Goal: Task Accomplishment & Management: Use online tool/utility

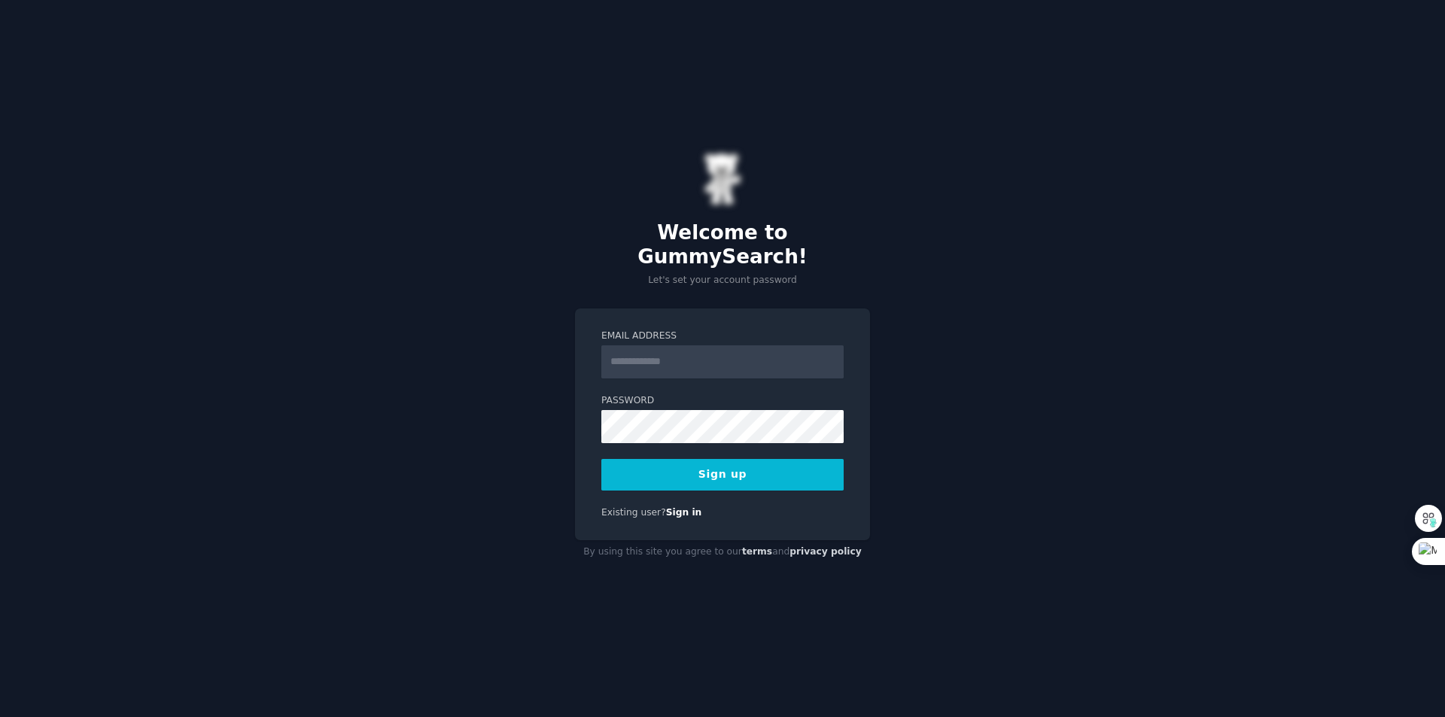
click at [1016, 354] on div "Welcome to GummySearch! Let's set your account password Email Address Password …" at bounding box center [722, 358] width 1445 height 717
click at [628, 345] on input "Email Address" at bounding box center [722, 361] width 242 height 33
type input "**********"
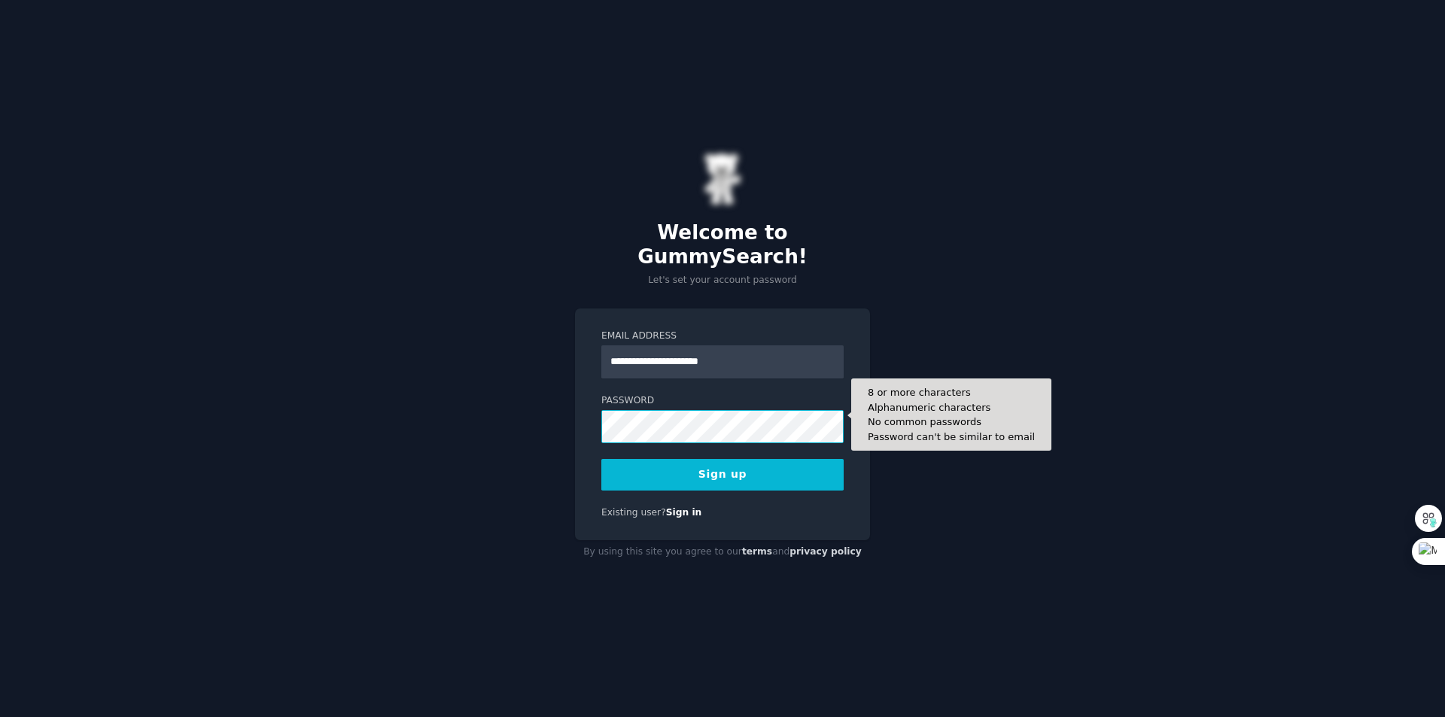
click at [601, 459] on button "Sign up" at bounding box center [722, 475] width 242 height 32
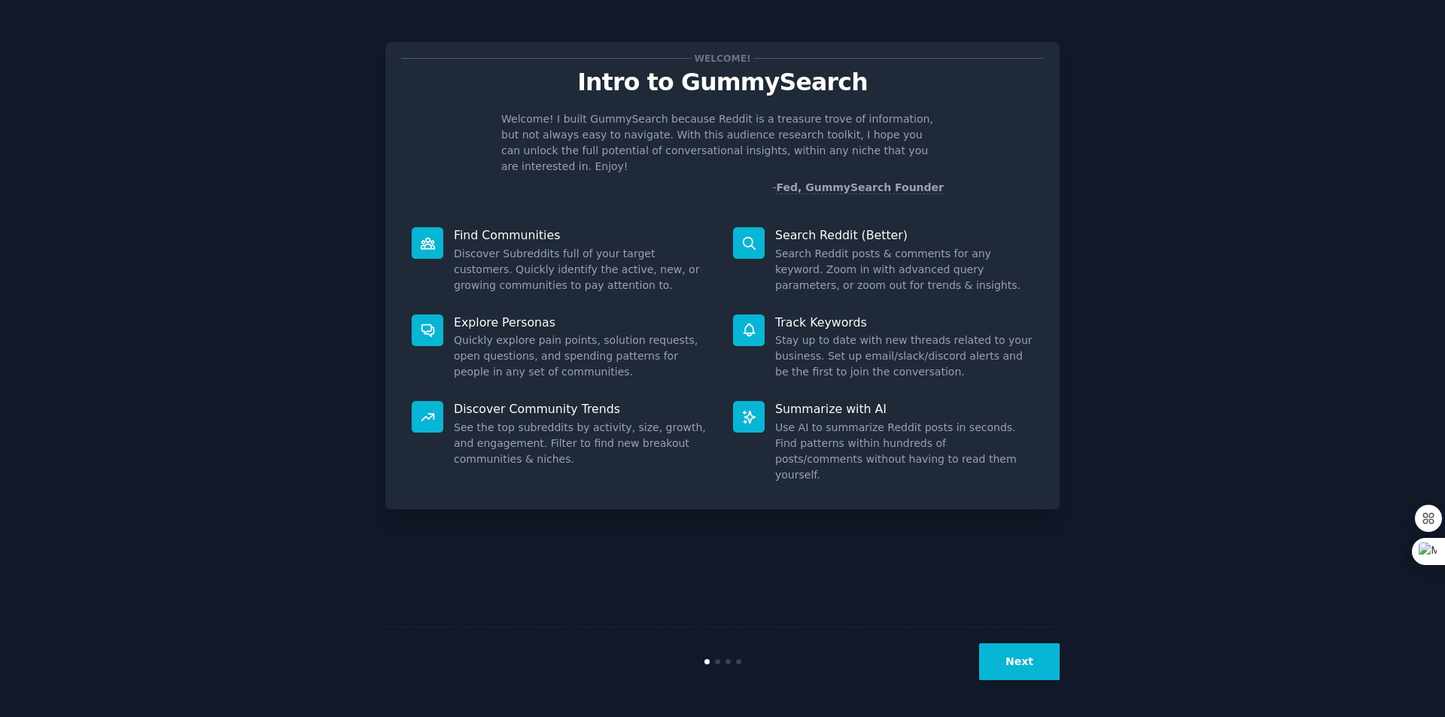
click at [1106, 452] on div "Welcome! Intro to GummySearch Welcome! I built GummySearch because Reddit is a …" at bounding box center [722, 358] width 1403 height 675
click at [426, 236] on icon at bounding box center [428, 244] width 16 height 16
click at [565, 229] on div "Find Communities Discover Subreddits full of your target customers. Quickly ide…" at bounding box center [561, 260] width 321 height 87
click at [852, 256] on dd "Search Reddit posts & comments for any keyword. Zoom in with advanced query par…" at bounding box center [904, 269] width 258 height 47
click at [1021, 674] on button "Next" at bounding box center [1019, 661] width 81 height 37
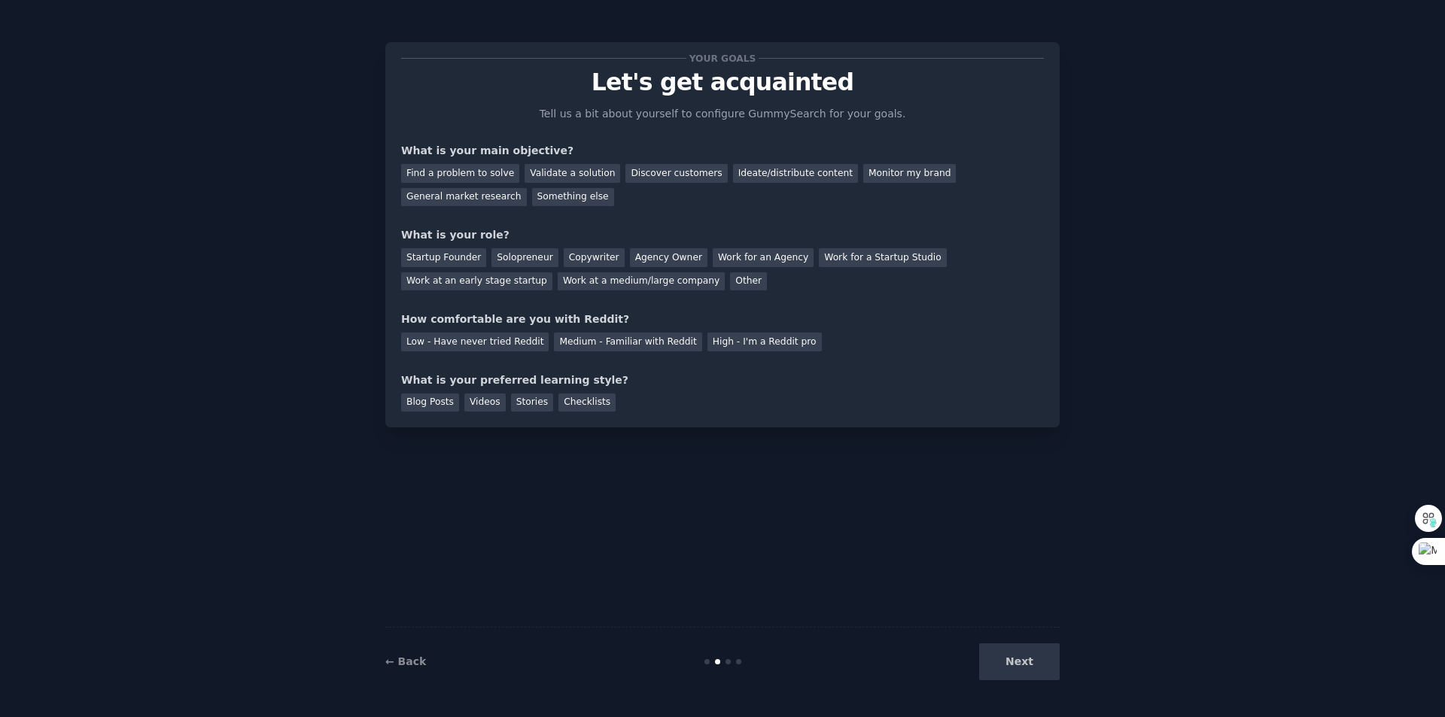
click at [1020, 668] on div "Next" at bounding box center [947, 661] width 225 height 37
click at [1016, 658] on div "Next" at bounding box center [947, 661] width 225 height 37
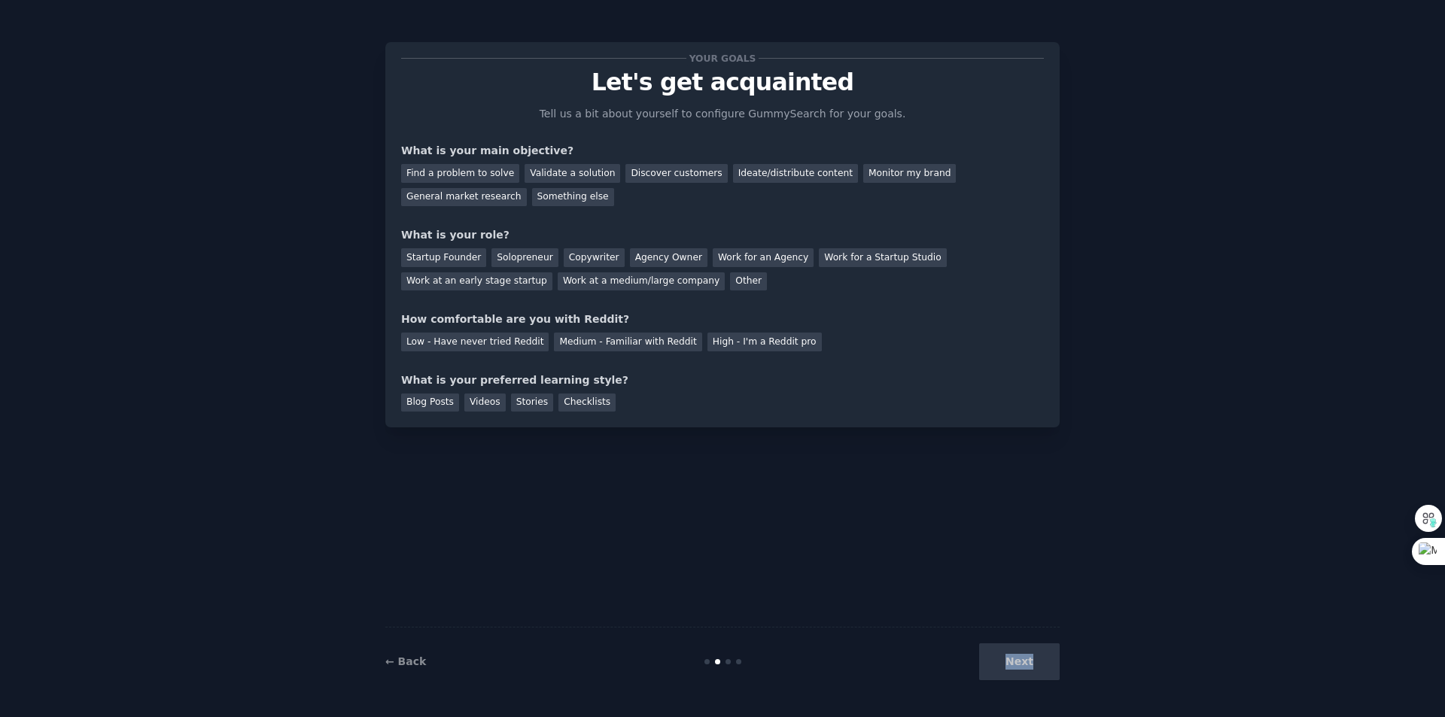
click at [1016, 658] on div "Next" at bounding box center [947, 661] width 225 height 37
click at [997, 589] on div "Your goals Let's get acquainted Tell us a bit about yourself to configure Gummy…" at bounding box center [722, 358] width 674 height 675
click at [1025, 671] on div "Next" at bounding box center [947, 661] width 225 height 37
click at [475, 178] on div "Find a problem to solve" at bounding box center [460, 173] width 118 height 19
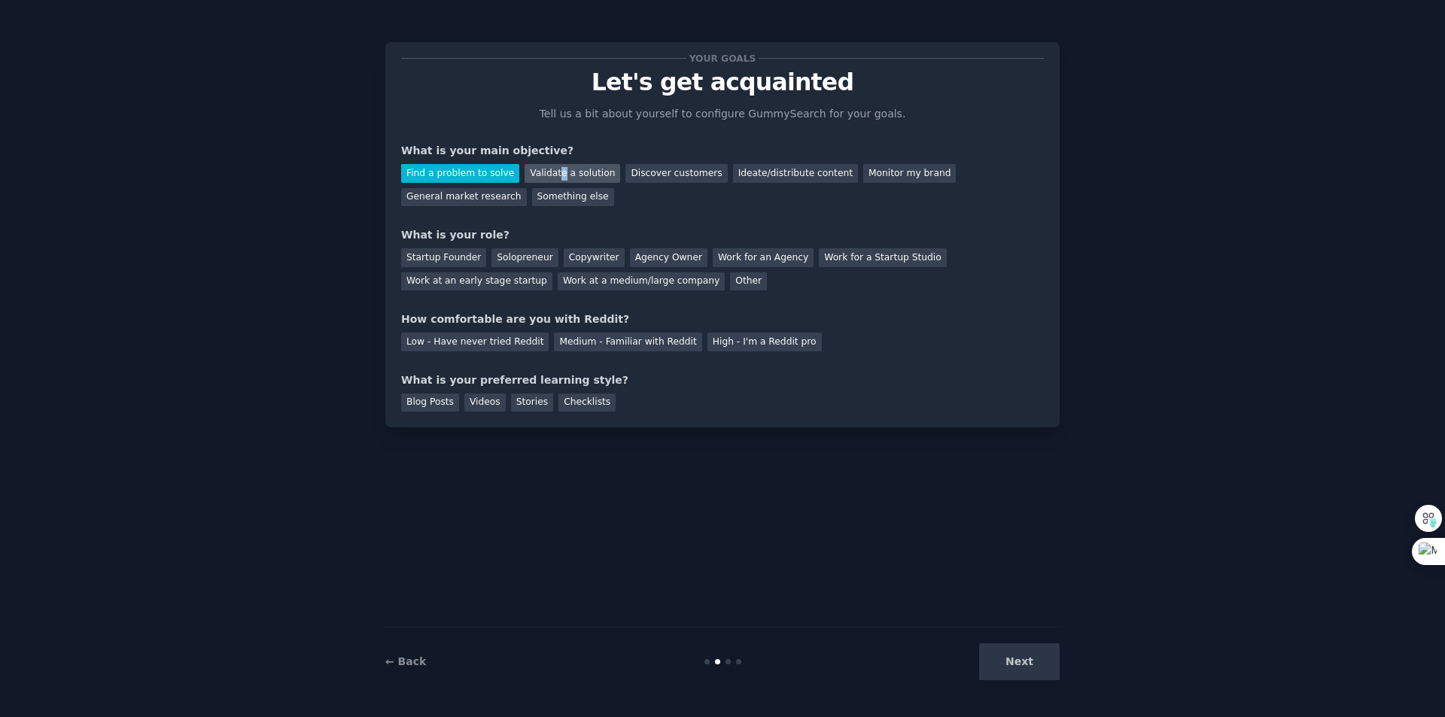
click at [549, 172] on div "Validate a solution" at bounding box center [573, 173] width 96 height 19
click at [662, 176] on div "Discover customers" at bounding box center [676, 173] width 102 height 19
click at [527, 188] on div "General market research" at bounding box center [464, 197] width 126 height 19
click at [845, 259] on div "Work for a Startup Studio" at bounding box center [882, 257] width 127 height 19
click at [980, 268] on div "Startup Founder Solopreneur Copywriter Agency Owner Work for an Agency Work for…" at bounding box center [722, 266] width 643 height 47
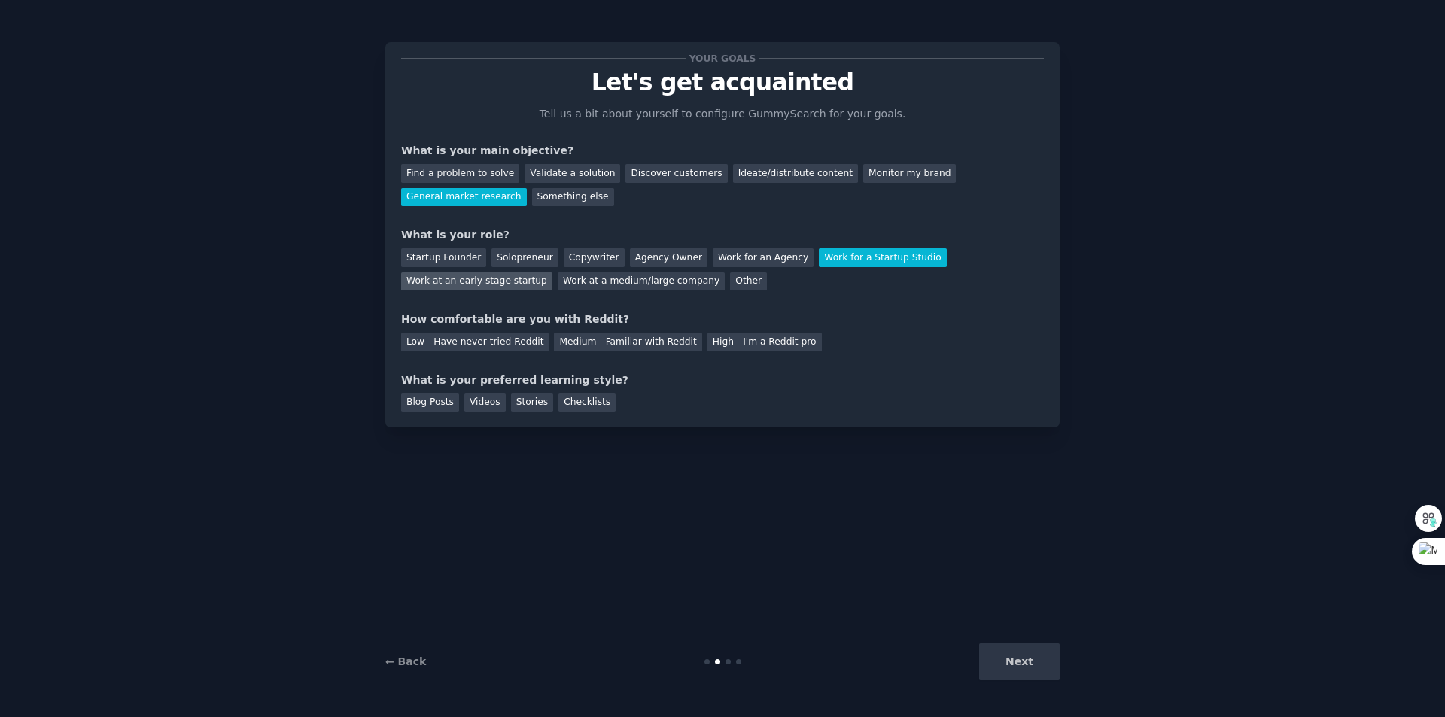
click at [552, 272] on div "Work at an early stage startup" at bounding box center [476, 281] width 151 height 19
click at [519, 347] on div "Low - Have never tried Reddit" at bounding box center [475, 342] width 148 height 19
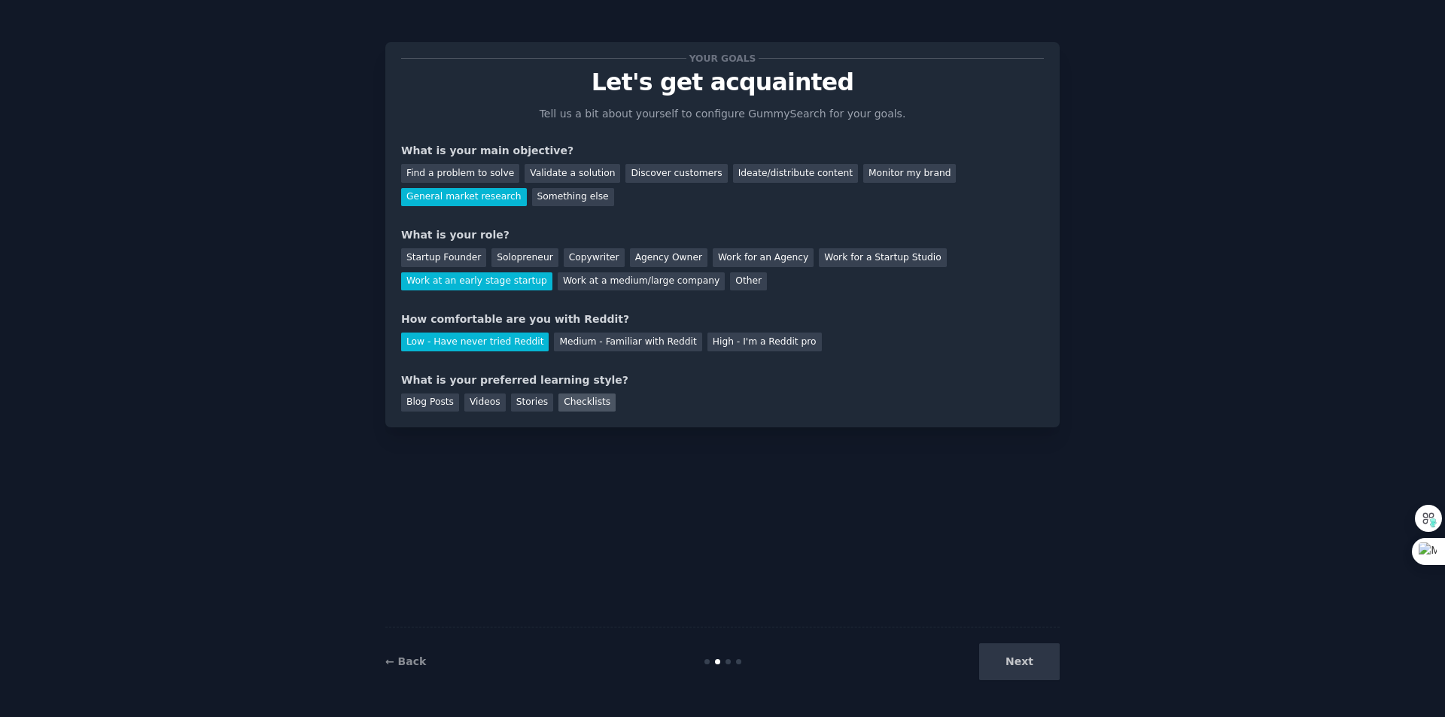
click at [581, 398] on div "Checklists" at bounding box center [586, 403] width 57 height 19
click at [536, 409] on div "Stories" at bounding box center [532, 403] width 42 height 19
click at [570, 407] on div "Checklists" at bounding box center [586, 403] width 57 height 19
click at [1011, 656] on button "Next" at bounding box center [1019, 661] width 81 height 37
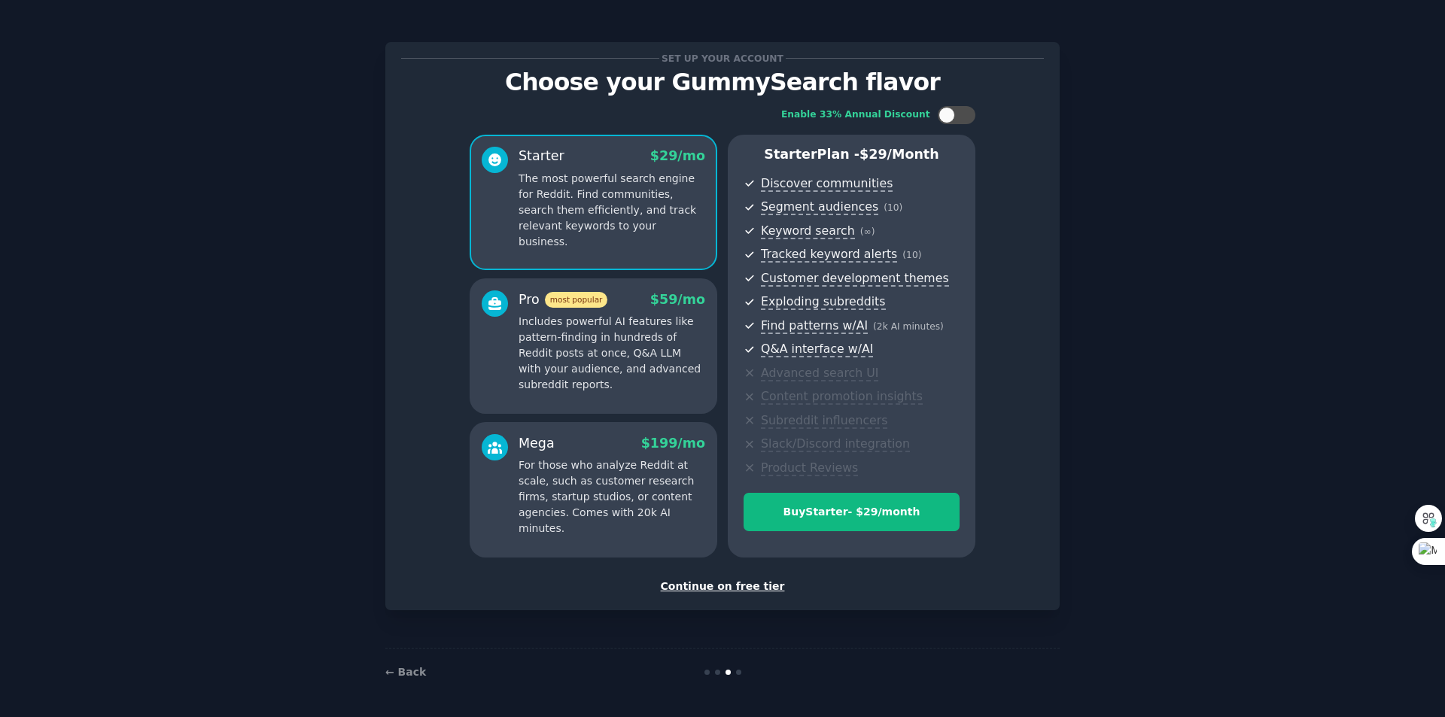
click at [694, 590] on div "Continue on free tier" at bounding box center [722, 587] width 643 height 16
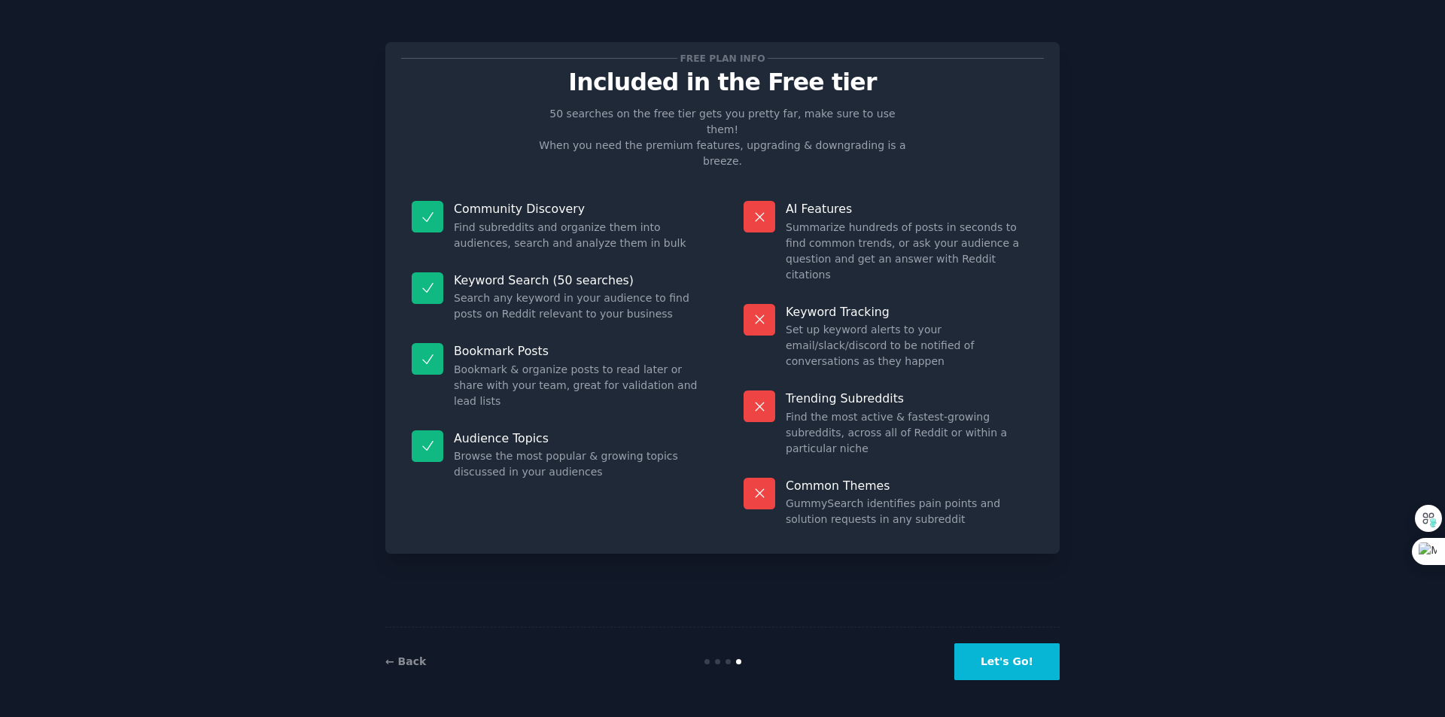
click at [1001, 673] on button "Let's Go!" at bounding box center [1006, 661] width 105 height 37
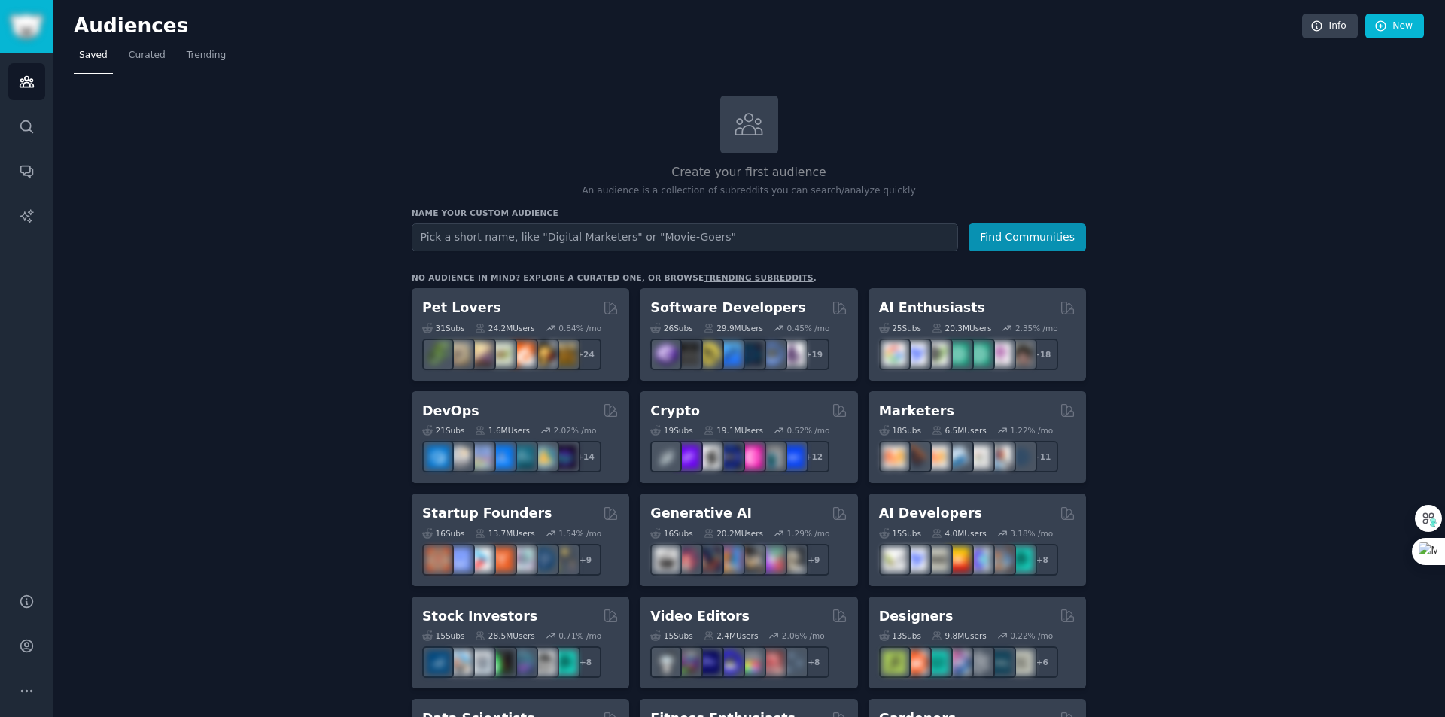
click at [427, 132] on div "Create your first audience An audience is a collection of subreddits you can se…" at bounding box center [749, 147] width 674 height 102
click at [187, 55] on span "Trending" at bounding box center [206, 56] width 39 height 14
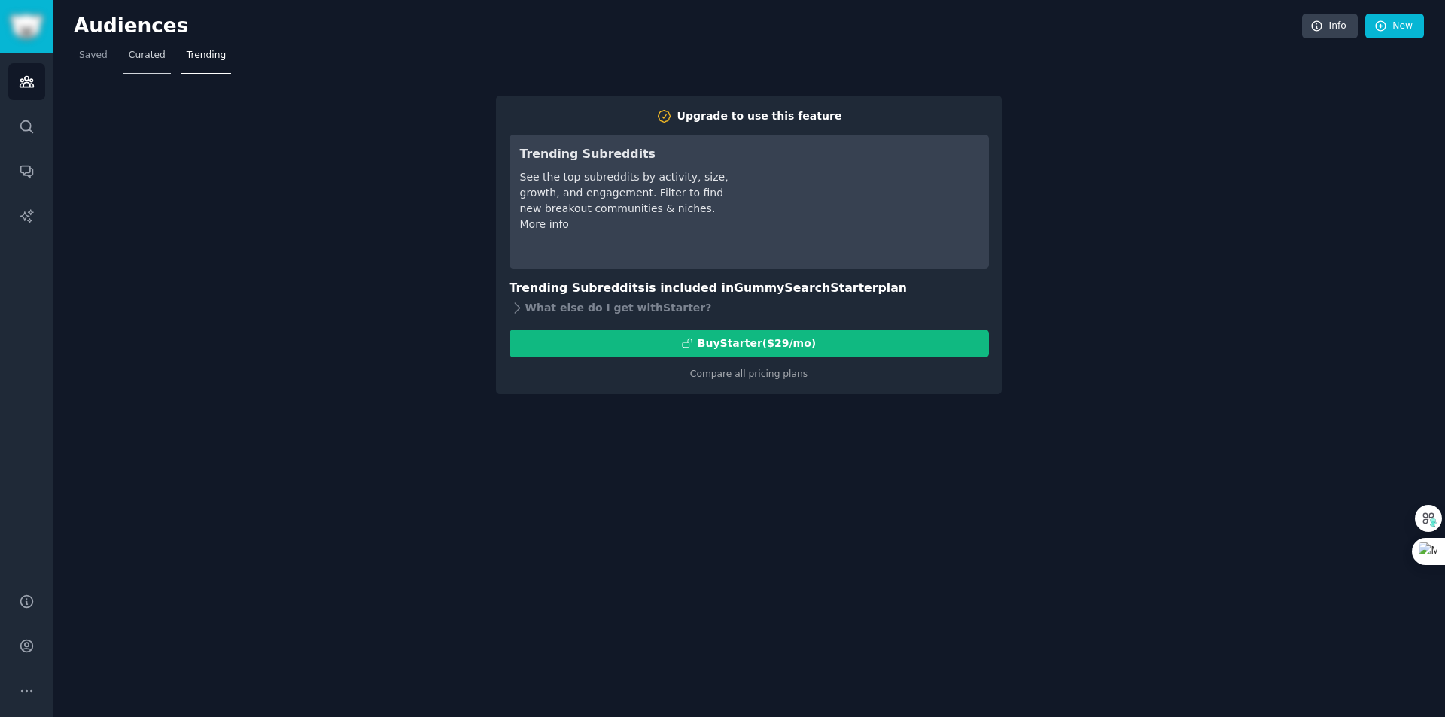
click at [155, 62] on span "Curated" at bounding box center [147, 56] width 37 height 14
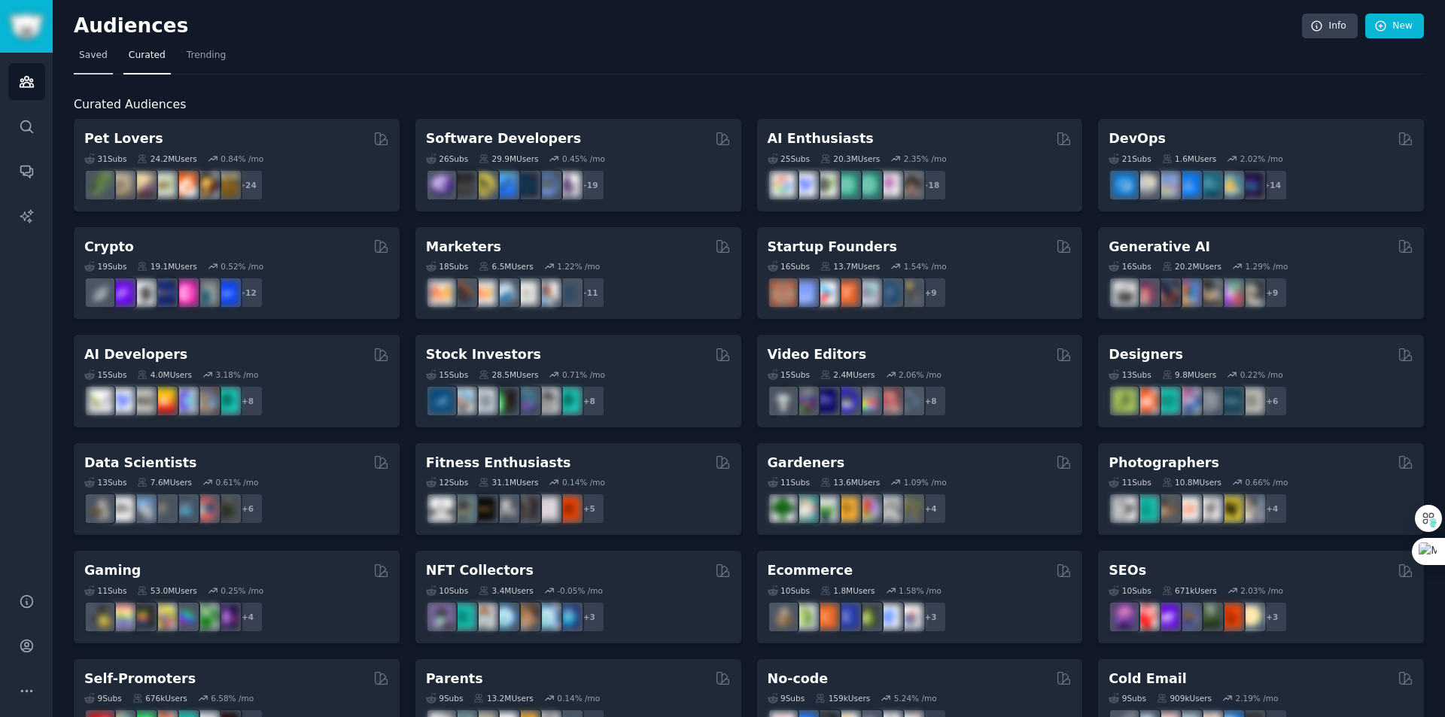
click at [92, 61] on span "Saved" at bounding box center [93, 56] width 29 height 14
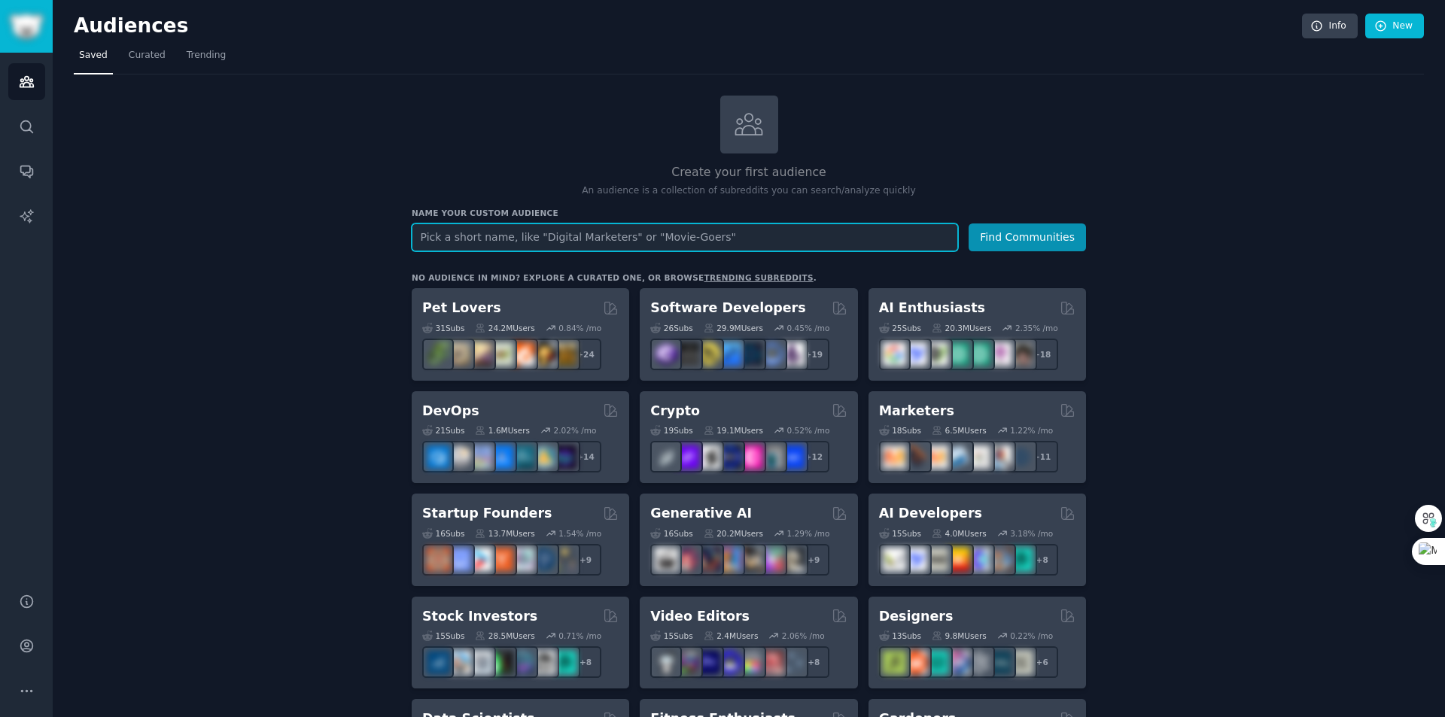
click at [549, 232] on input "text" at bounding box center [685, 238] width 546 height 28
type input "a"
type input "solidity"
click at [969, 224] on button "Find Communities" at bounding box center [1027, 238] width 117 height 28
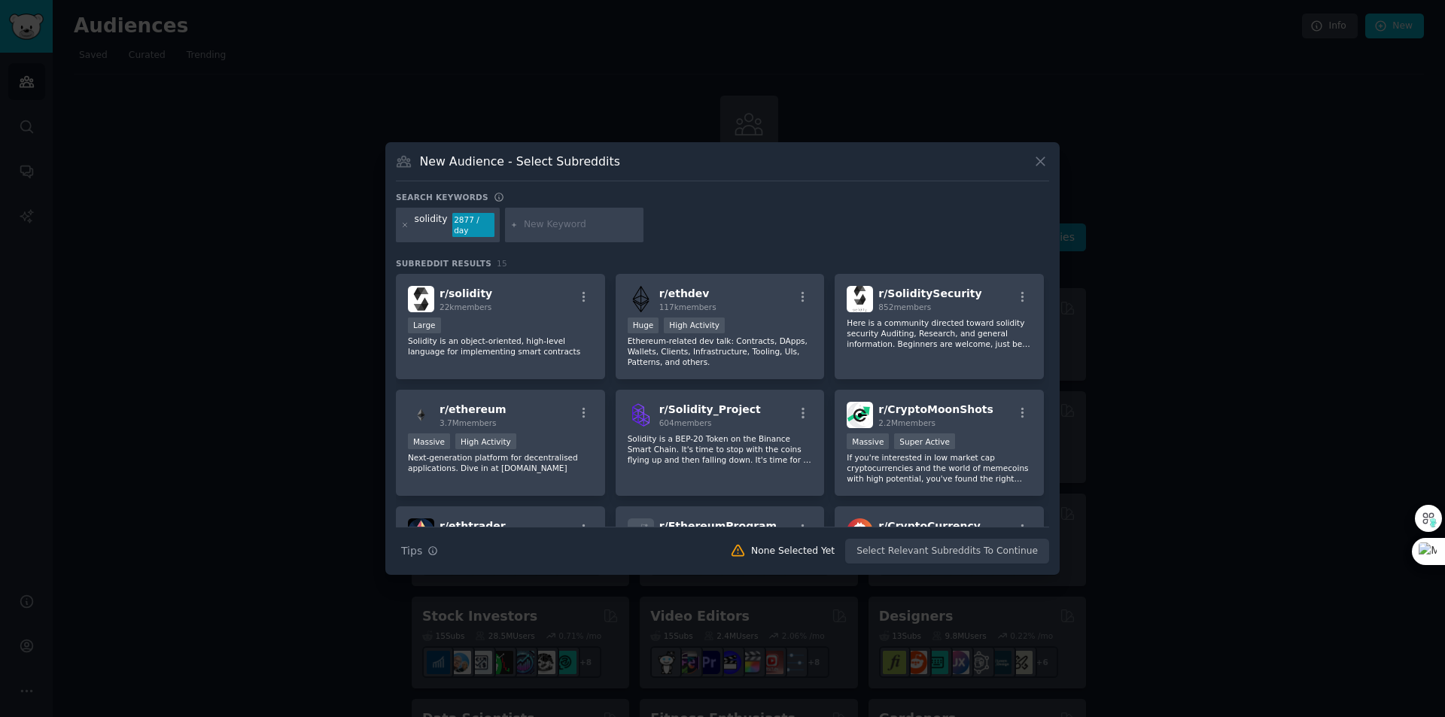
click at [524, 219] on input "text" at bounding box center [581, 225] width 114 height 14
type input "startup"
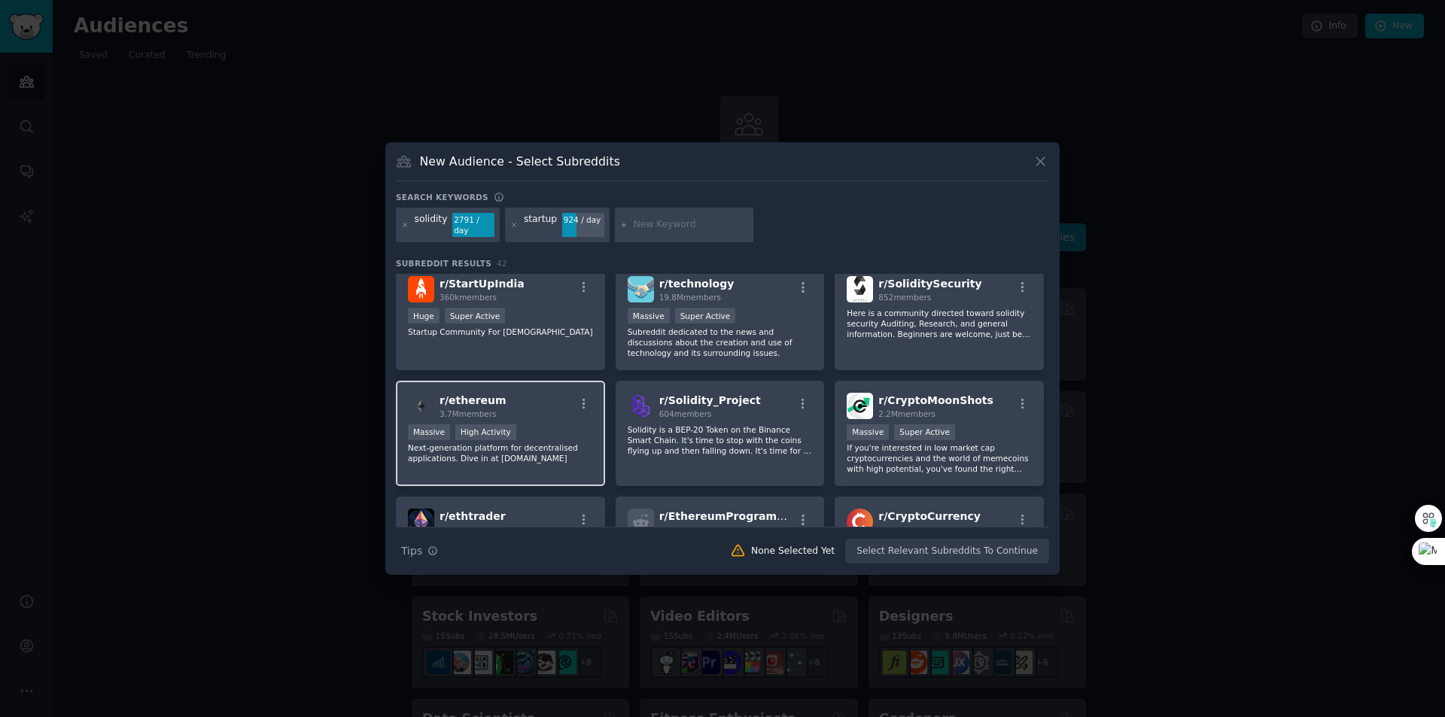
scroll to position [151, 0]
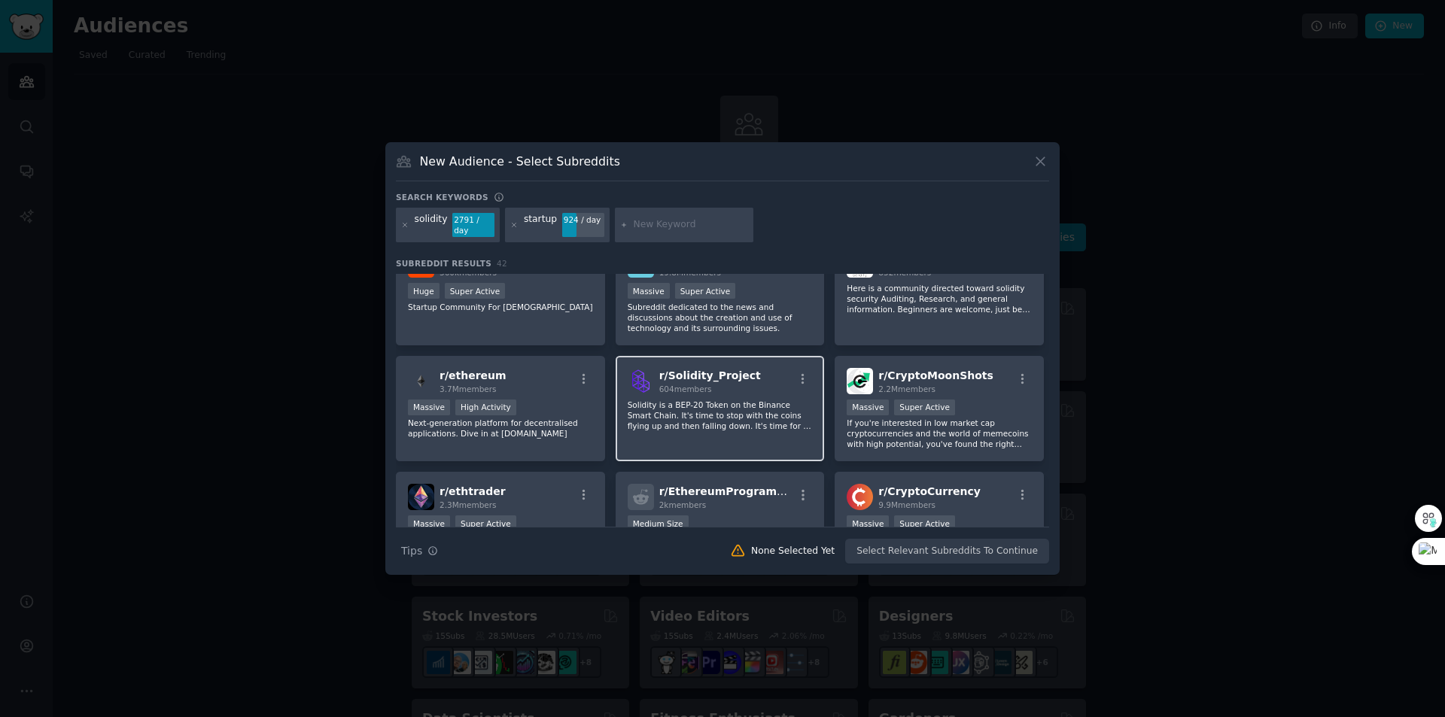
click at [681, 413] on p "Solidity is a BEP-20 Token on the Binance Smart Chain. It's time to stop with t…" at bounding box center [720, 416] width 185 height 32
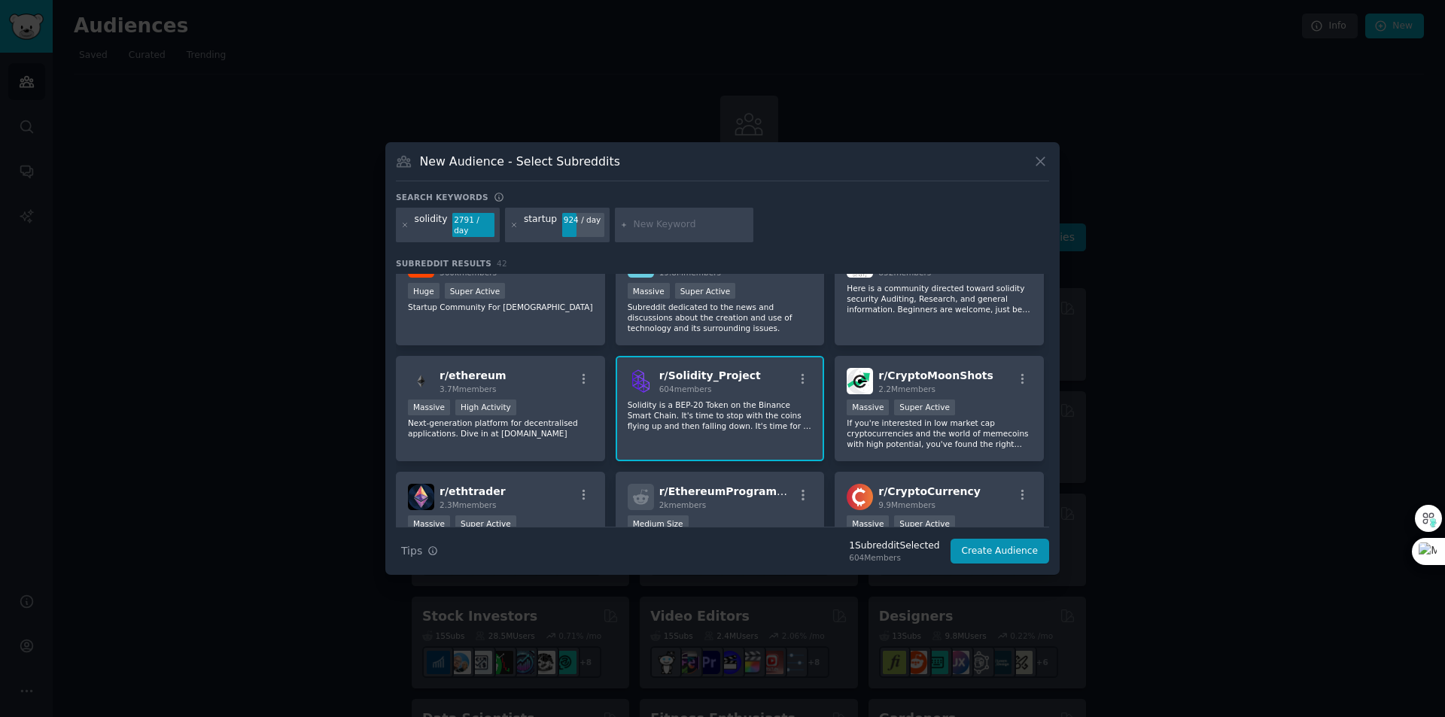
click at [691, 370] on span "r/ Solidity_Project" at bounding box center [710, 376] width 102 height 12
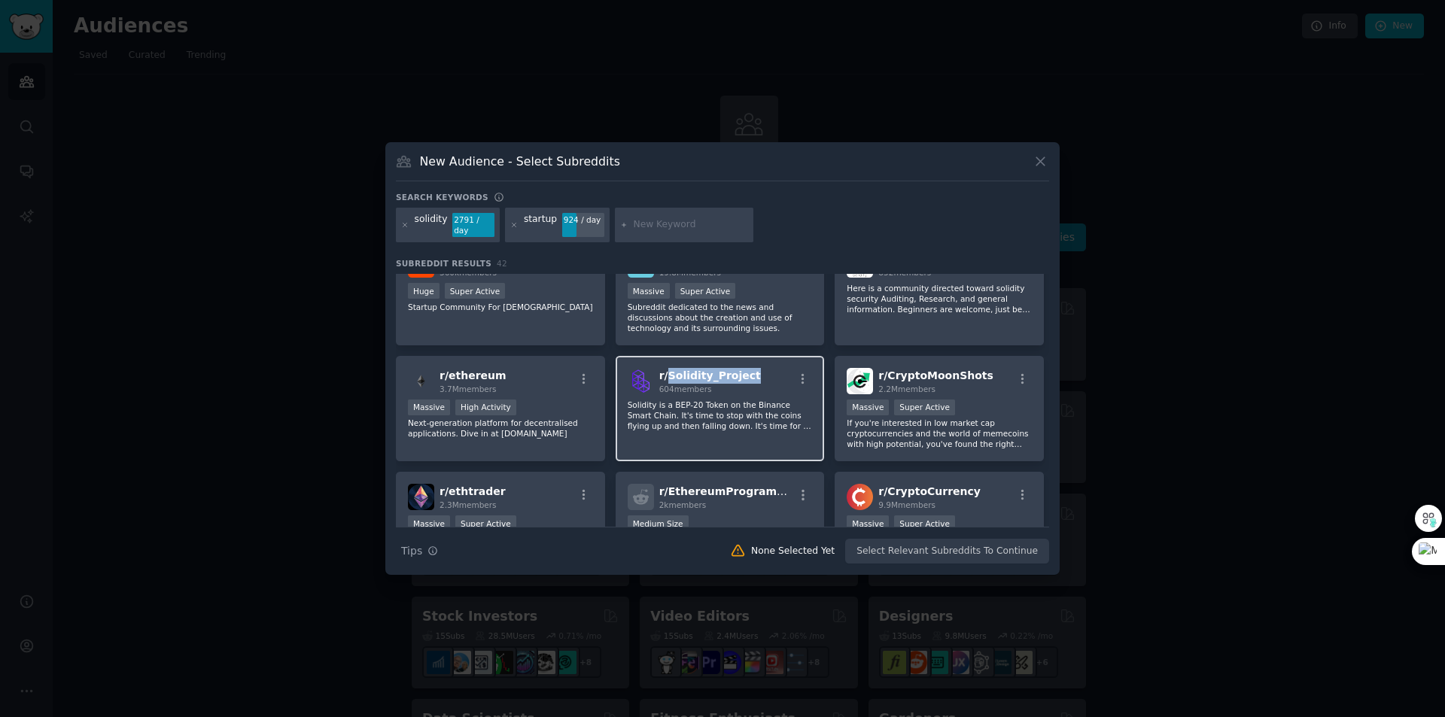
click at [691, 370] on span "r/ Solidity_Project" at bounding box center [710, 376] width 102 height 12
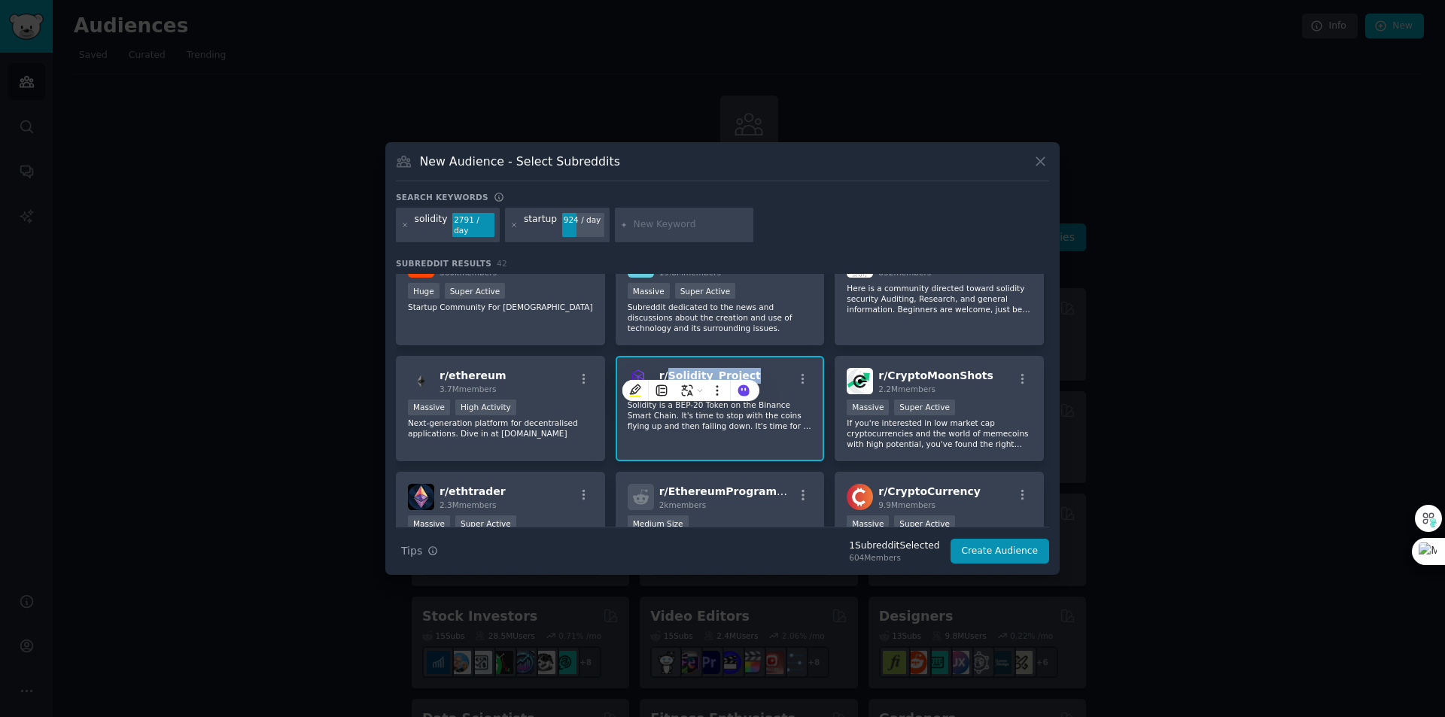
click at [691, 370] on span "r/ Solidity_Project" at bounding box center [710, 376] width 102 height 12
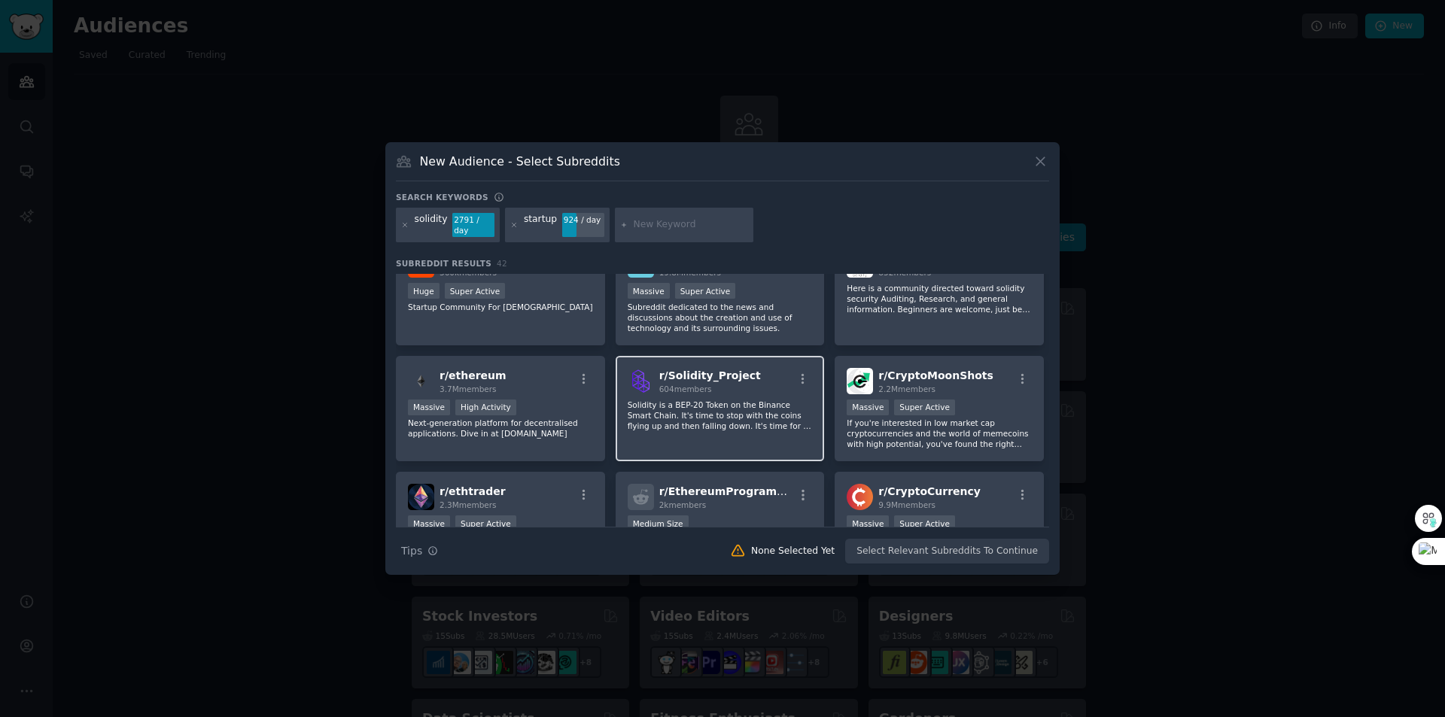
click at [708, 374] on span "r/ Solidity_Project" at bounding box center [710, 376] width 102 height 12
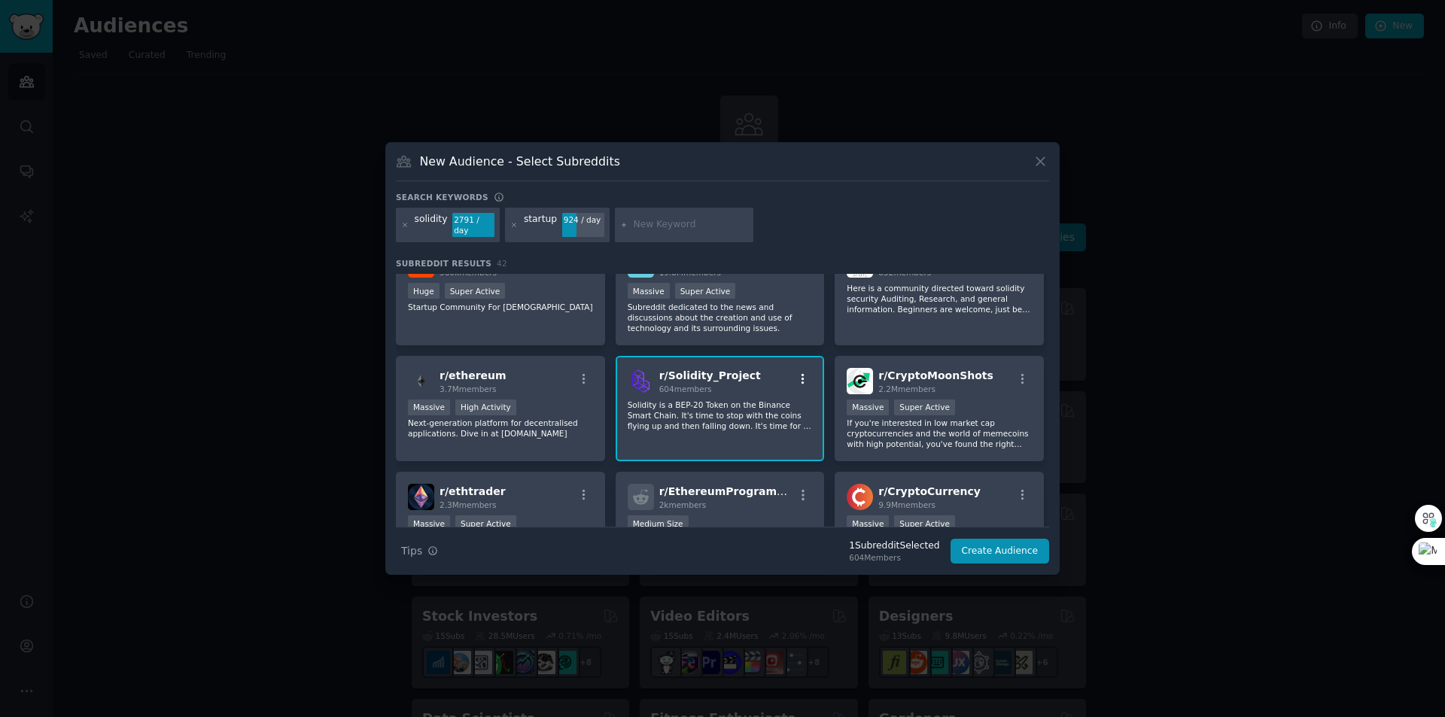
click at [796, 379] on icon "button" at bounding box center [803, 380] width 14 height 14
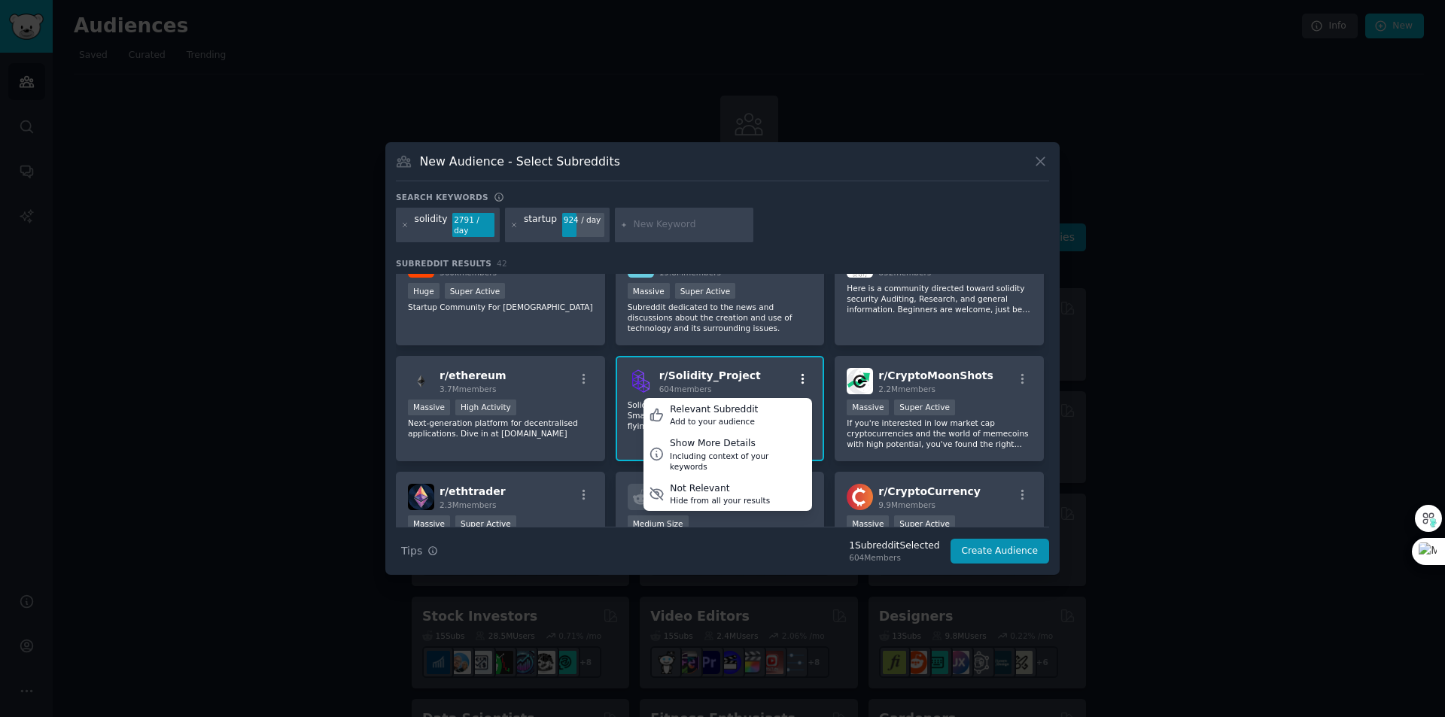
click at [796, 378] on icon "button" at bounding box center [803, 380] width 14 height 14
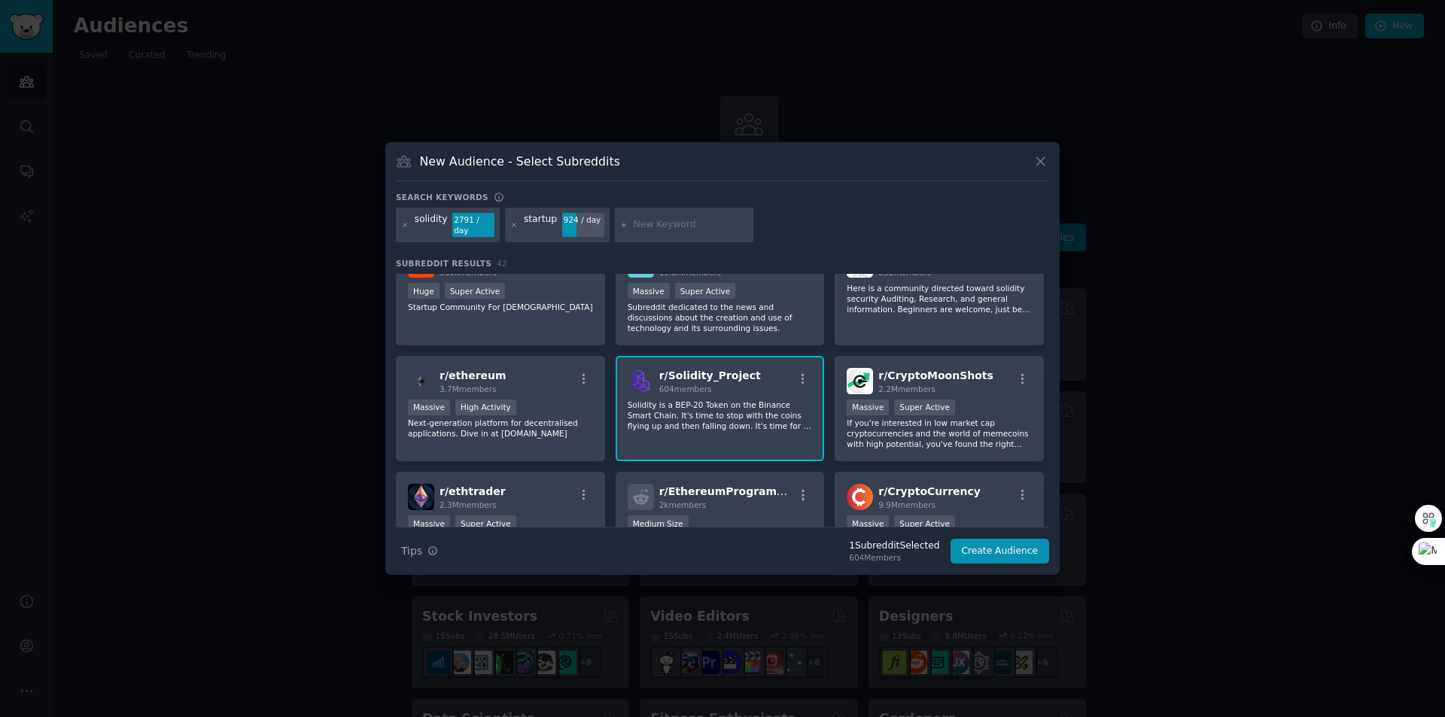
click at [703, 373] on span "r/ Solidity_Project" at bounding box center [710, 376] width 102 height 12
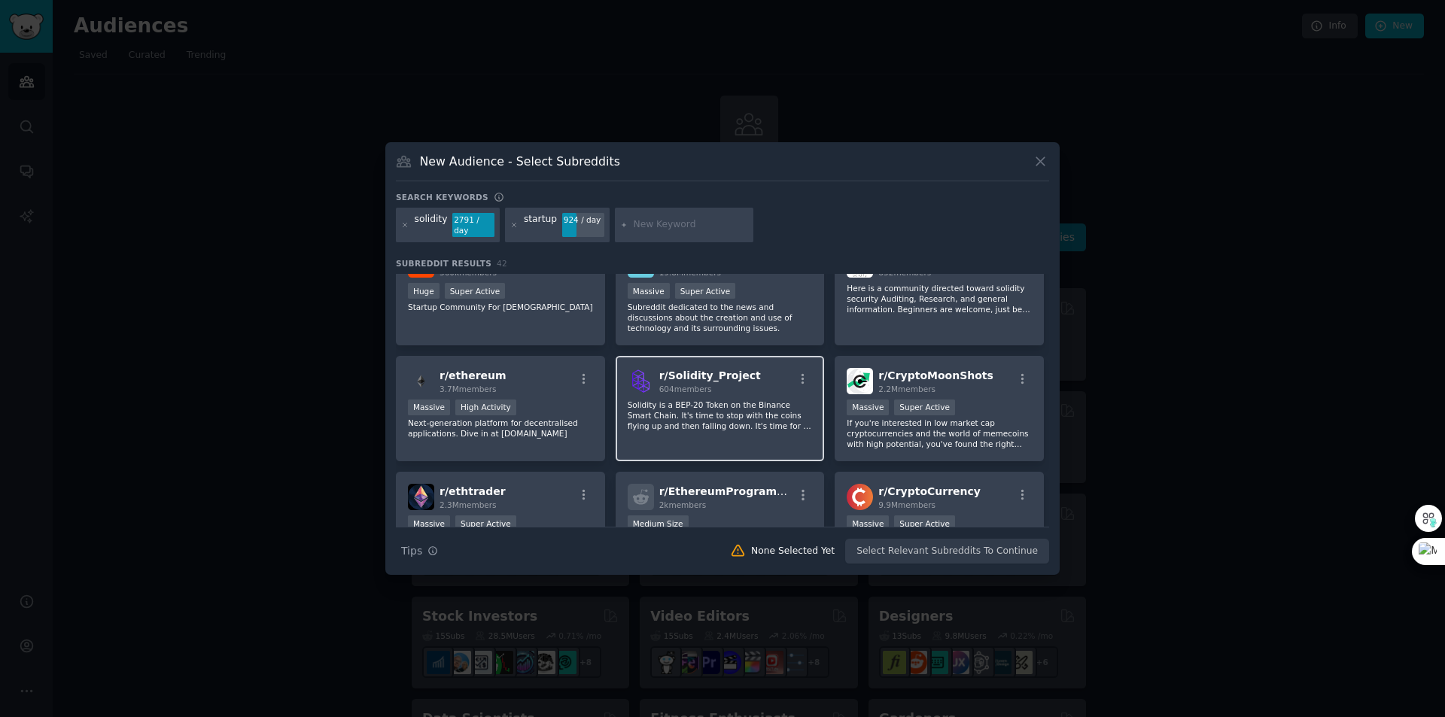
click at [701, 373] on span "r/ Solidity_Project" at bounding box center [710, 376] width 102 height 12
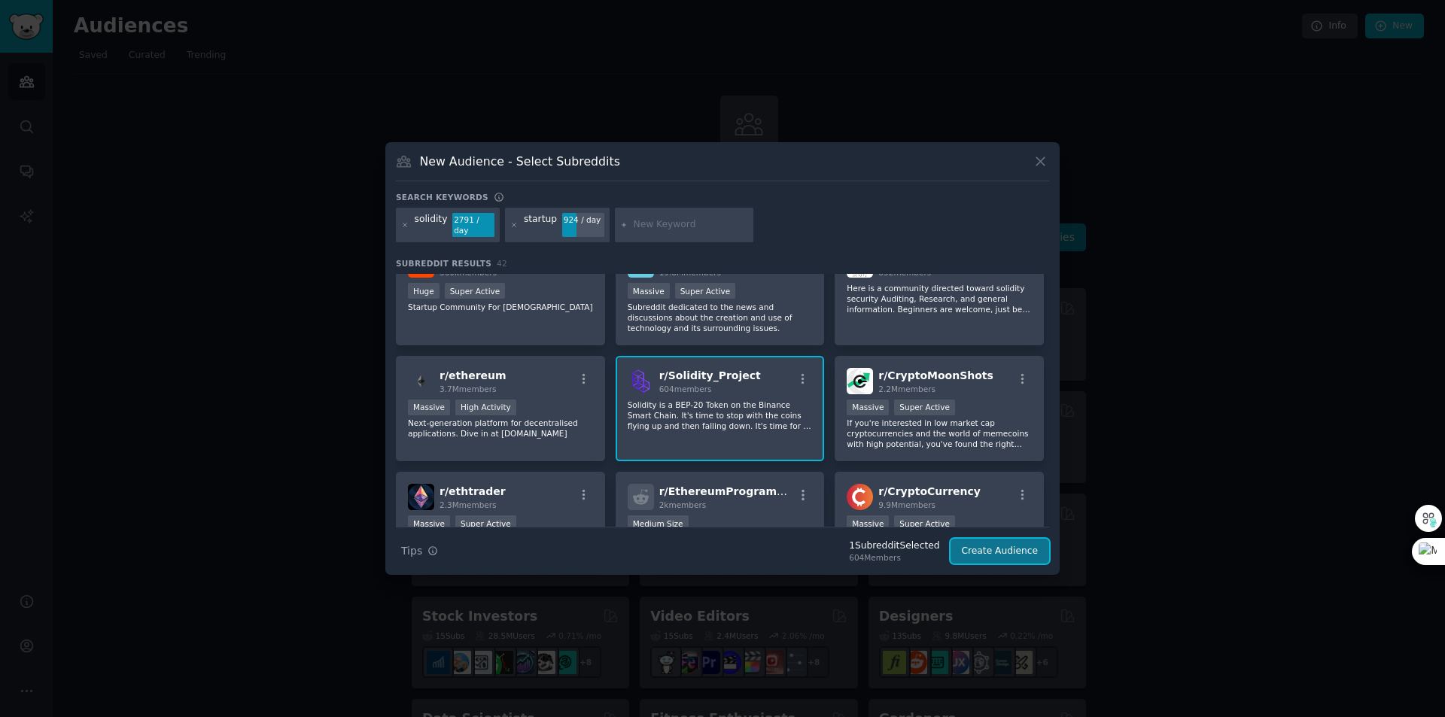
click at [988, 548] on button "Create Audience" at bounding box center [1000, 552] width 99 height 26
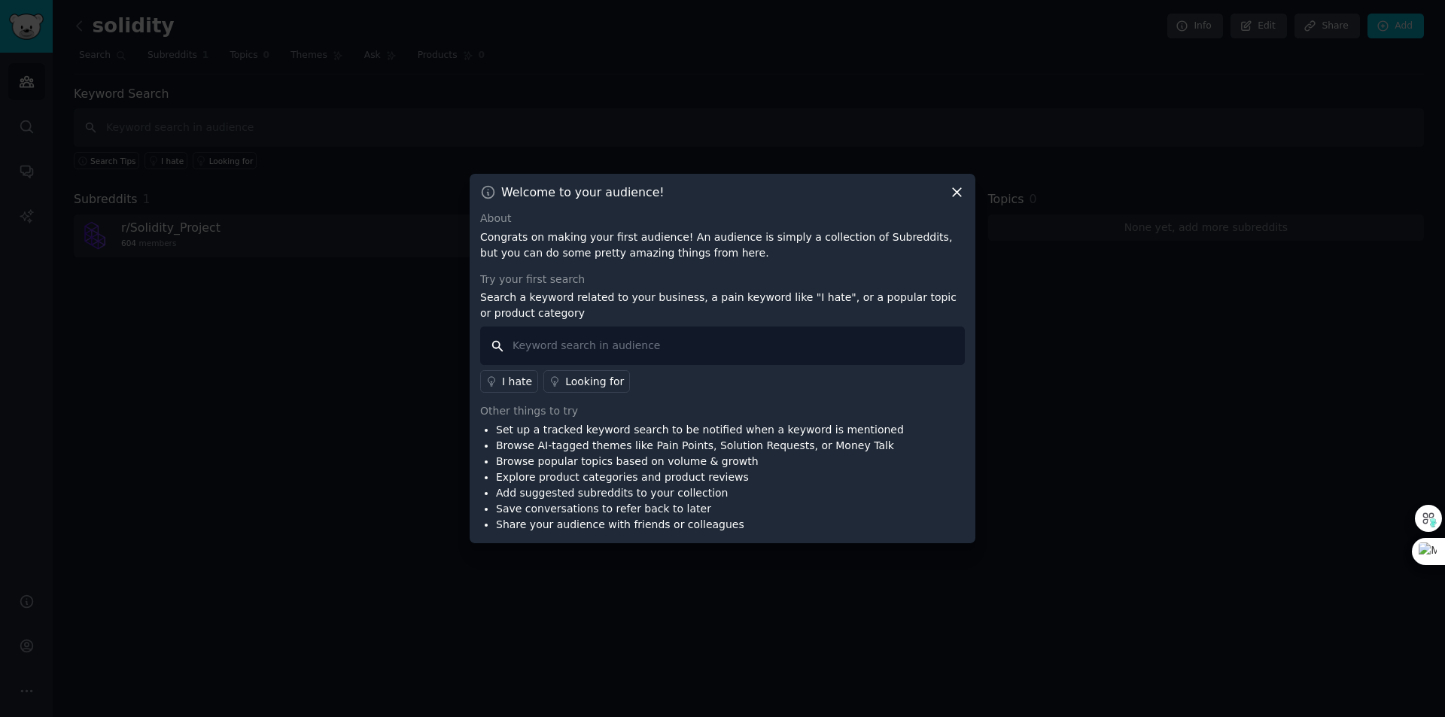
click at [753, 339] on input "text" at bounding box center [722, 346] width 485 height 38
click at [604, 379] on div "Looking for" at bounding box center [594, 382] width 59 height 16
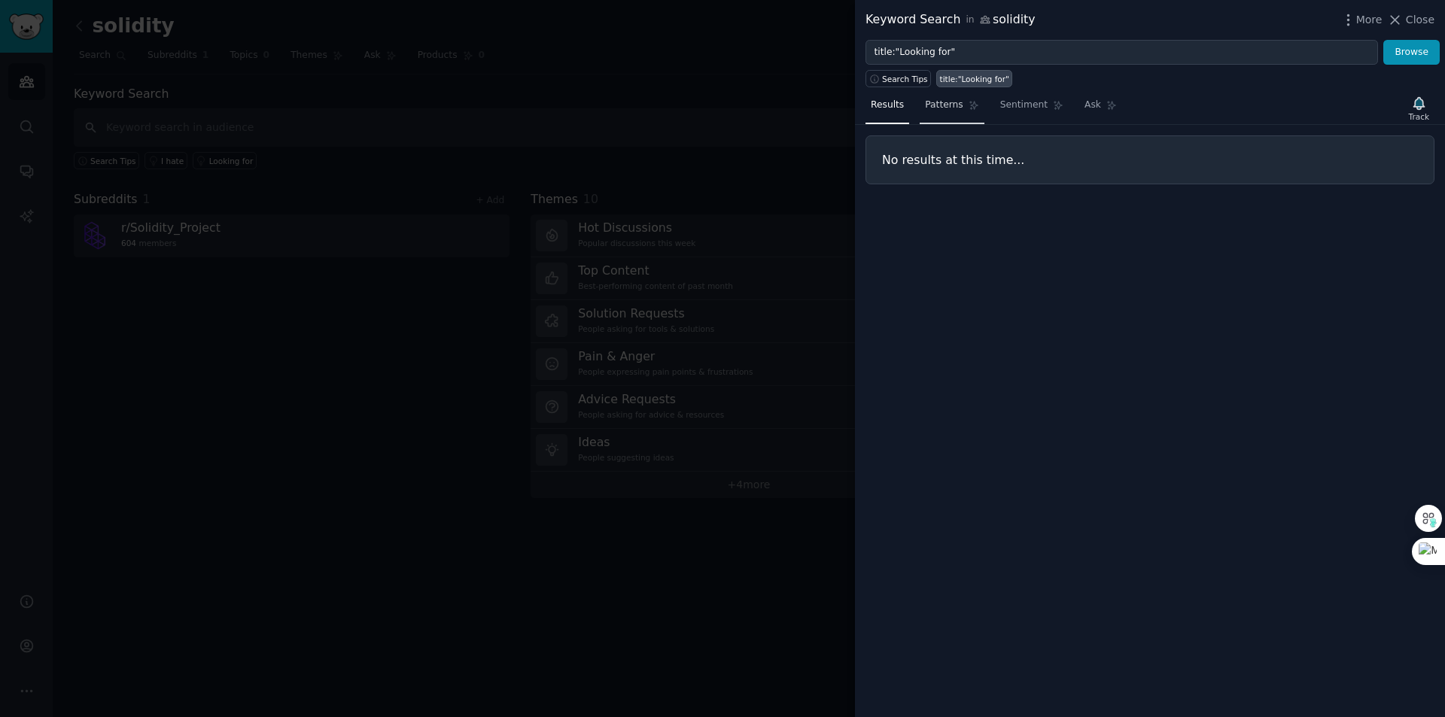
click at [959, 108] on link "Patterns" at bounding box center [952, 108] width 64 height 31
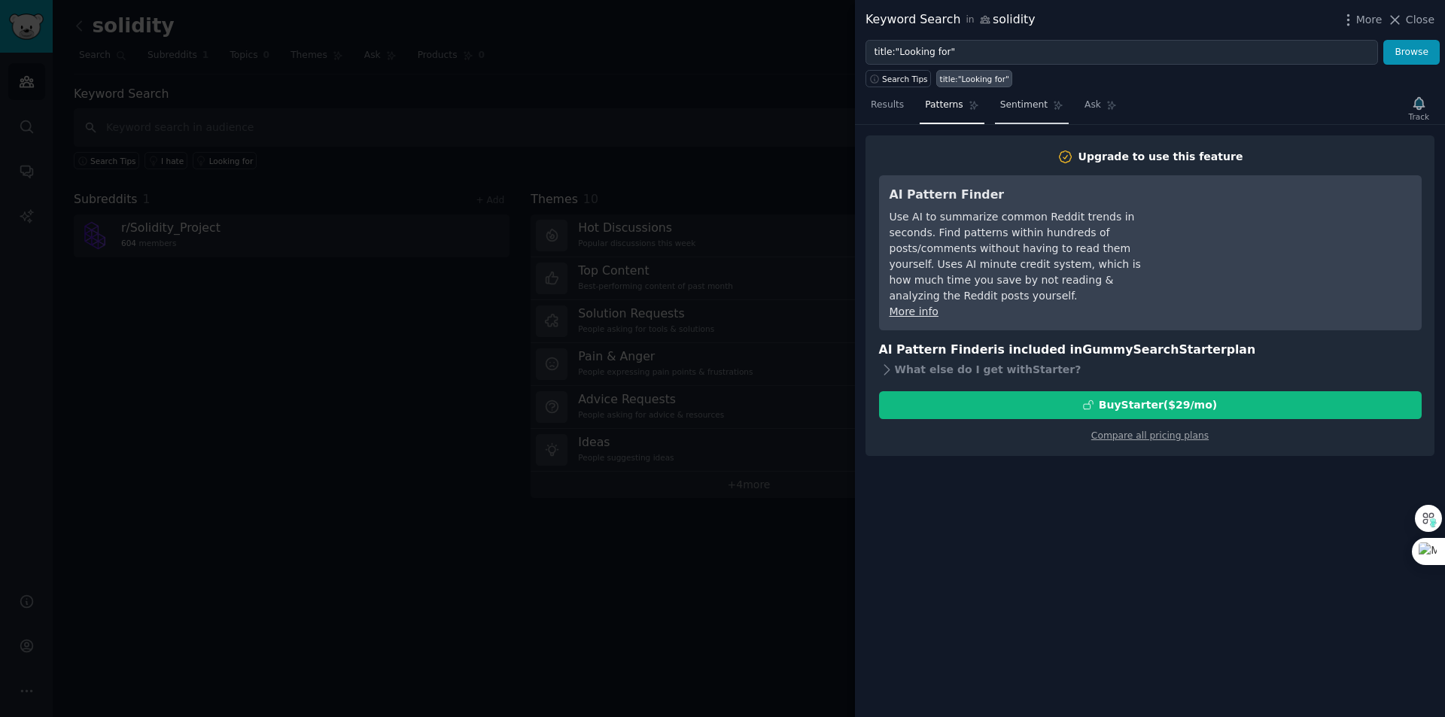
click at [1000, 108] on span "Sentiment" at bounding box center [1023, 106] width 47 height 14
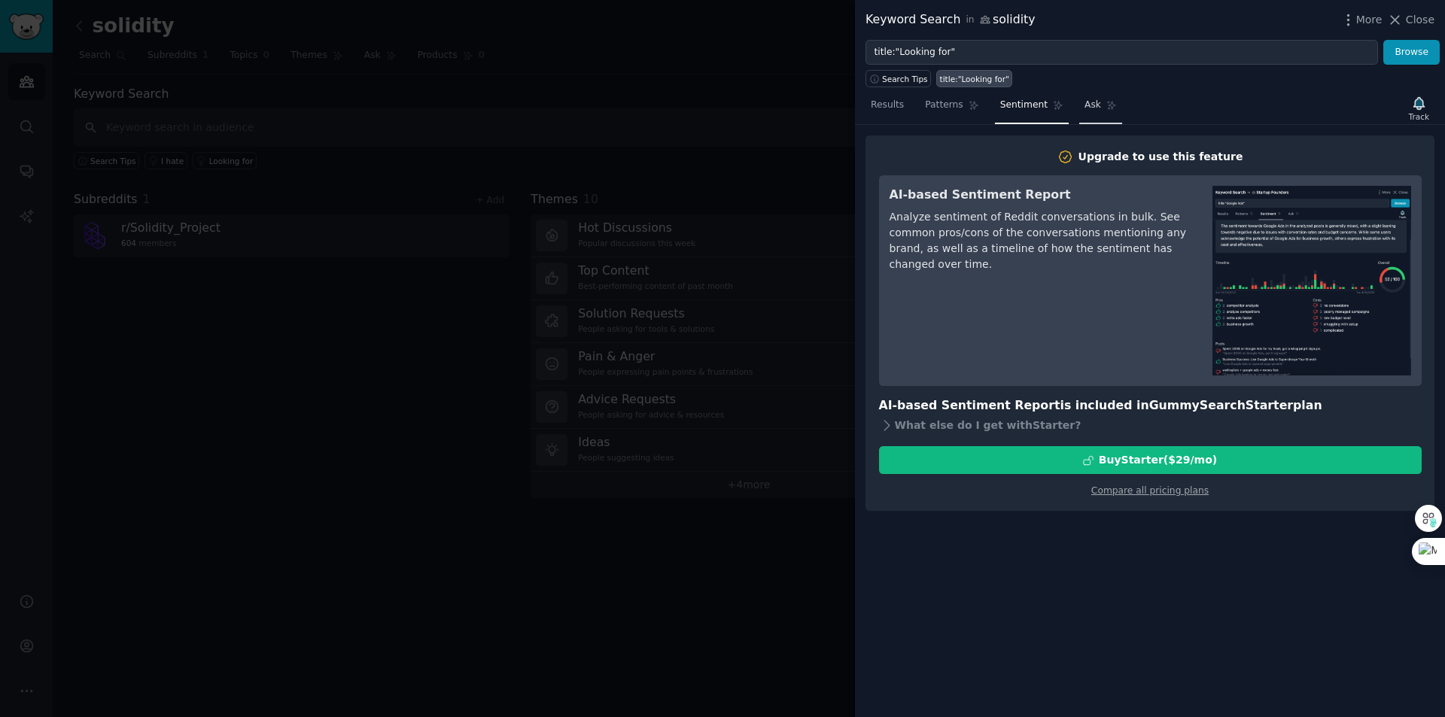
click at [1085, 105] on span "Ask" at bounding box center [1093, 106] width 17 height 14
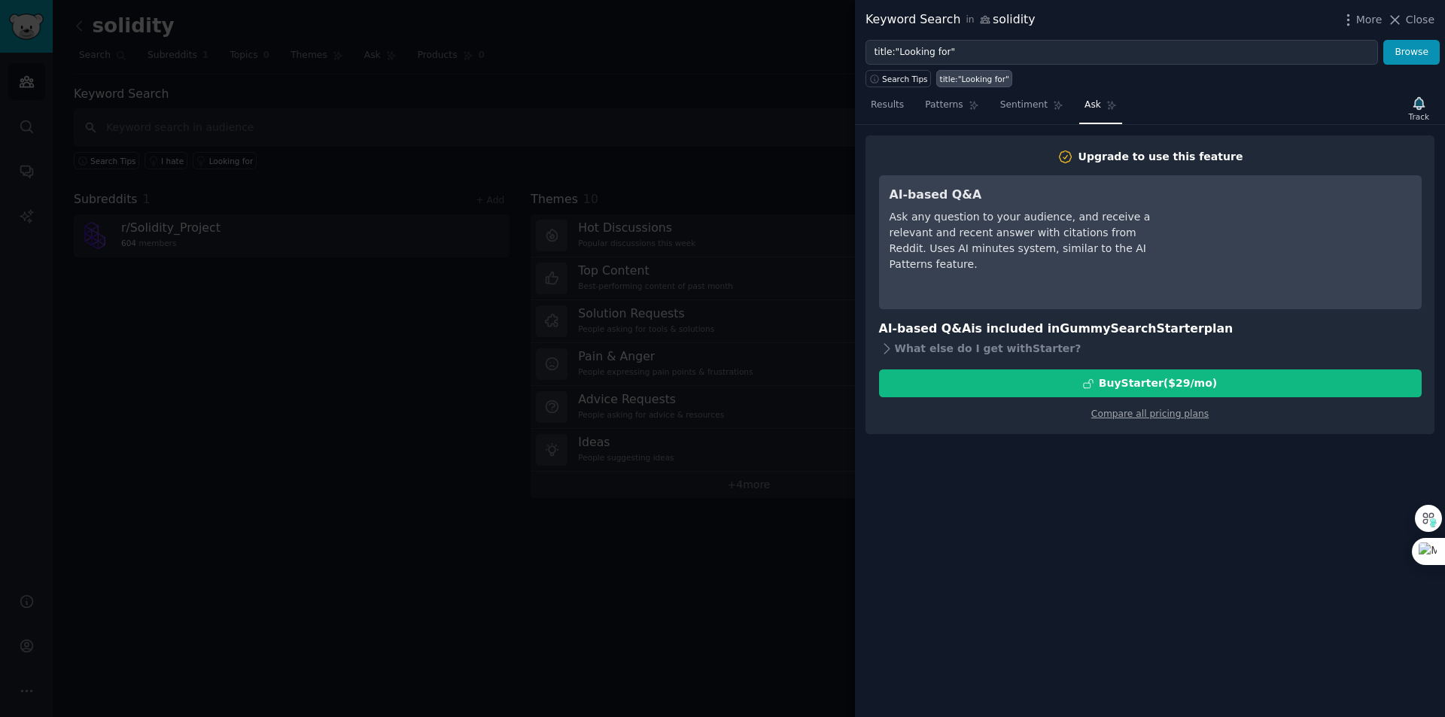
click at [460, 385] on div at bounding box center [722, 358] width 1445 height 717
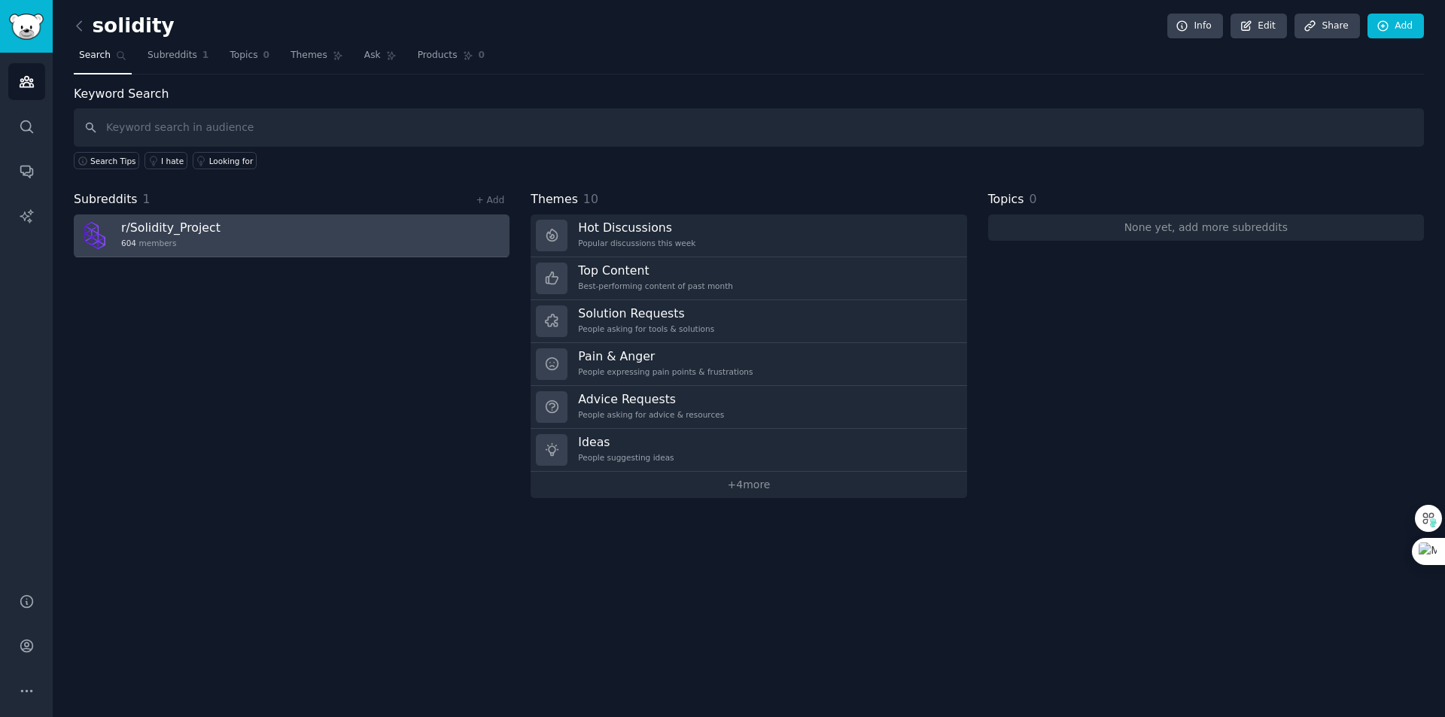
click at [206, 244] on div "604 members" at bounding box center [170, 243] width 99 height 11
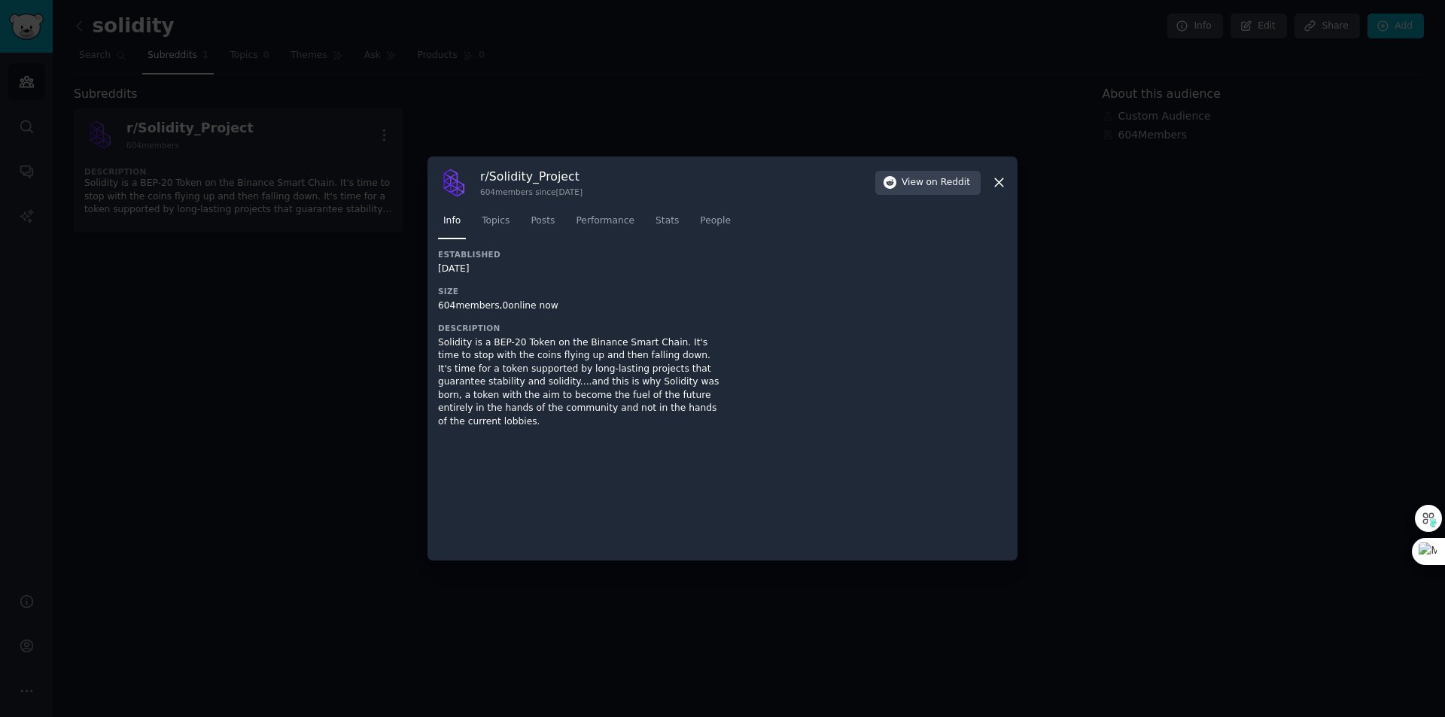
click at [543, 318] on div "Established [DATE] Size 604 members, 0 online now Description Solidity is a BEP…" at bounding box center [580, 344] width 284 height 190
click at [524, 300] on div "604 members, 0 online now" at bounding box center [580, 307] width 284 height 14
click at [709, 314] on div "Established [DATE] Size 604 members, 0 online now Description Solidity is a BEP…" at bounding box center [580, 344] width 284 height 190
click at [490, 220] on span "Topics" at bounding box center [496, 221] width 28 height 14
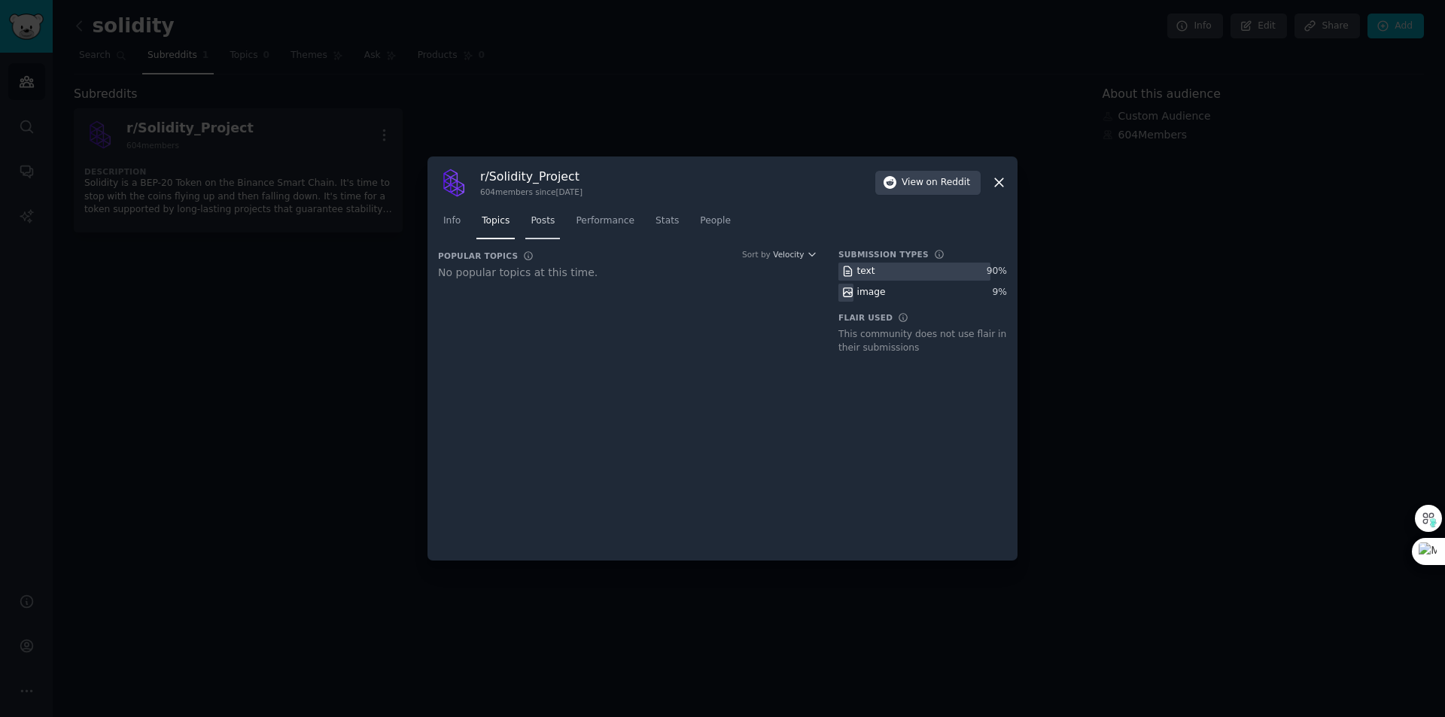
click at [546, 220] on span "Posts" at bounding box center [543, 221] width 24 height 14
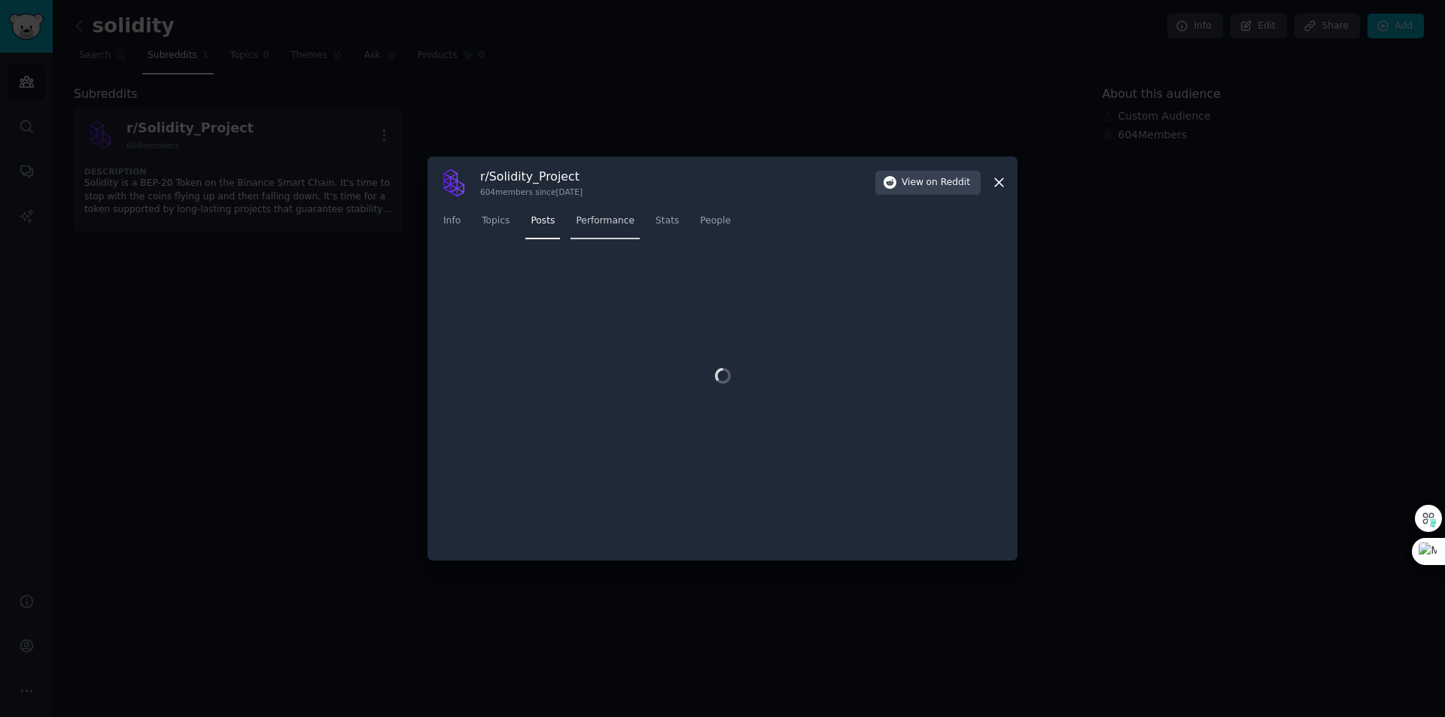
click at [577, 220] on span "Performance" at bounding box center [605, 221] width 59 height 14
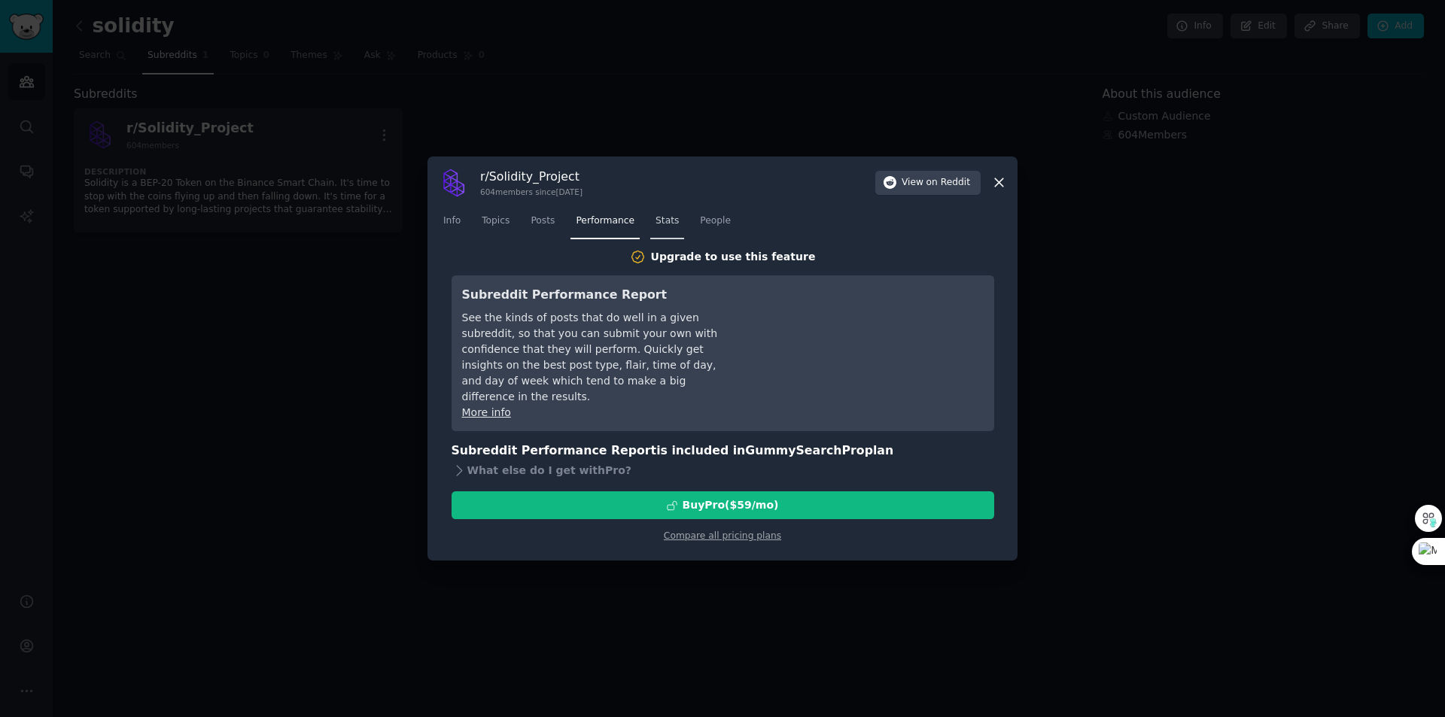
click at [656, 218] on span "Stats" at bounding box center [667, 221] width 23 height 14
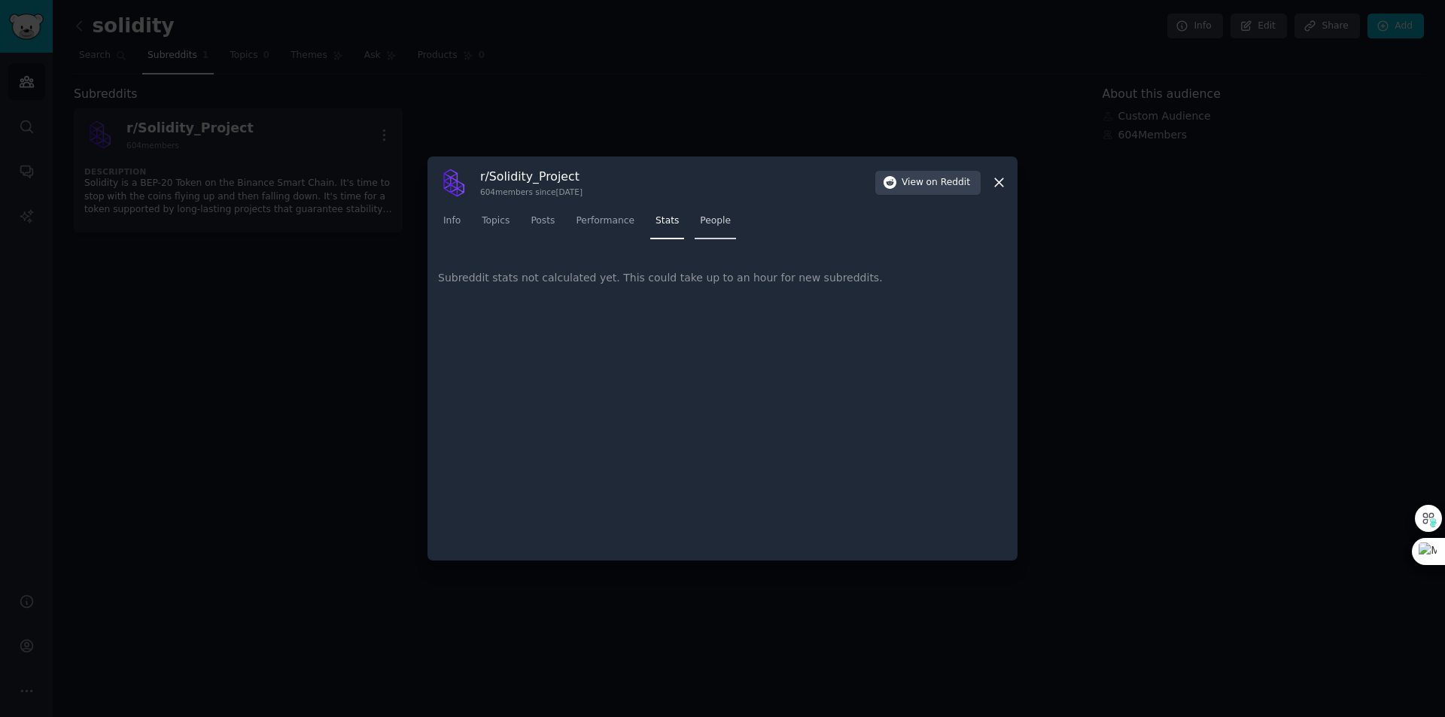
click at [700, 220] on span "People" at bounding box center [715, 221] width 31 height 14
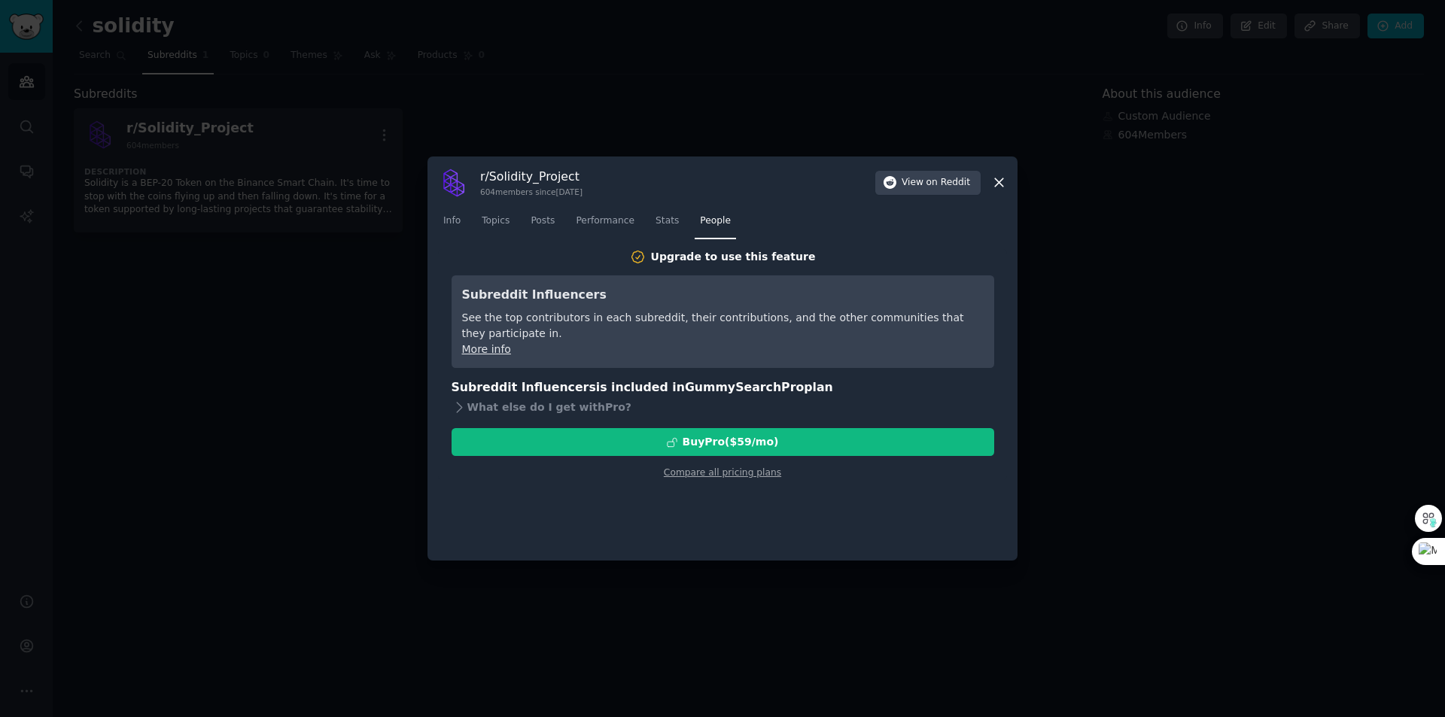
click at [380, 358] on div at bounding box center [722, 358] width 1445 height 717
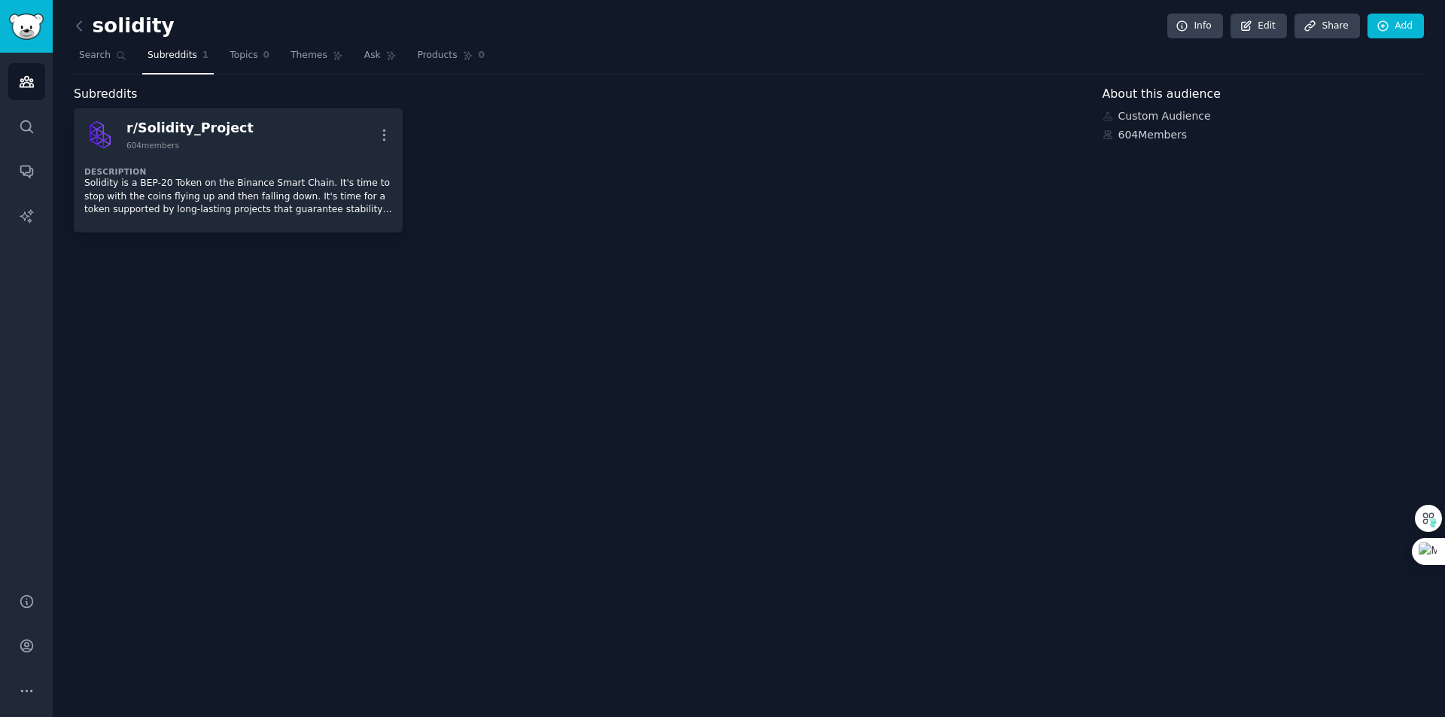
click at [1152, 139] on div "604 Members" at bounding box center [1264, 135] width 322 height 16
click at [1145, 132] on div "604 Members" at bounding box center [1264, 135] width 322 height 16
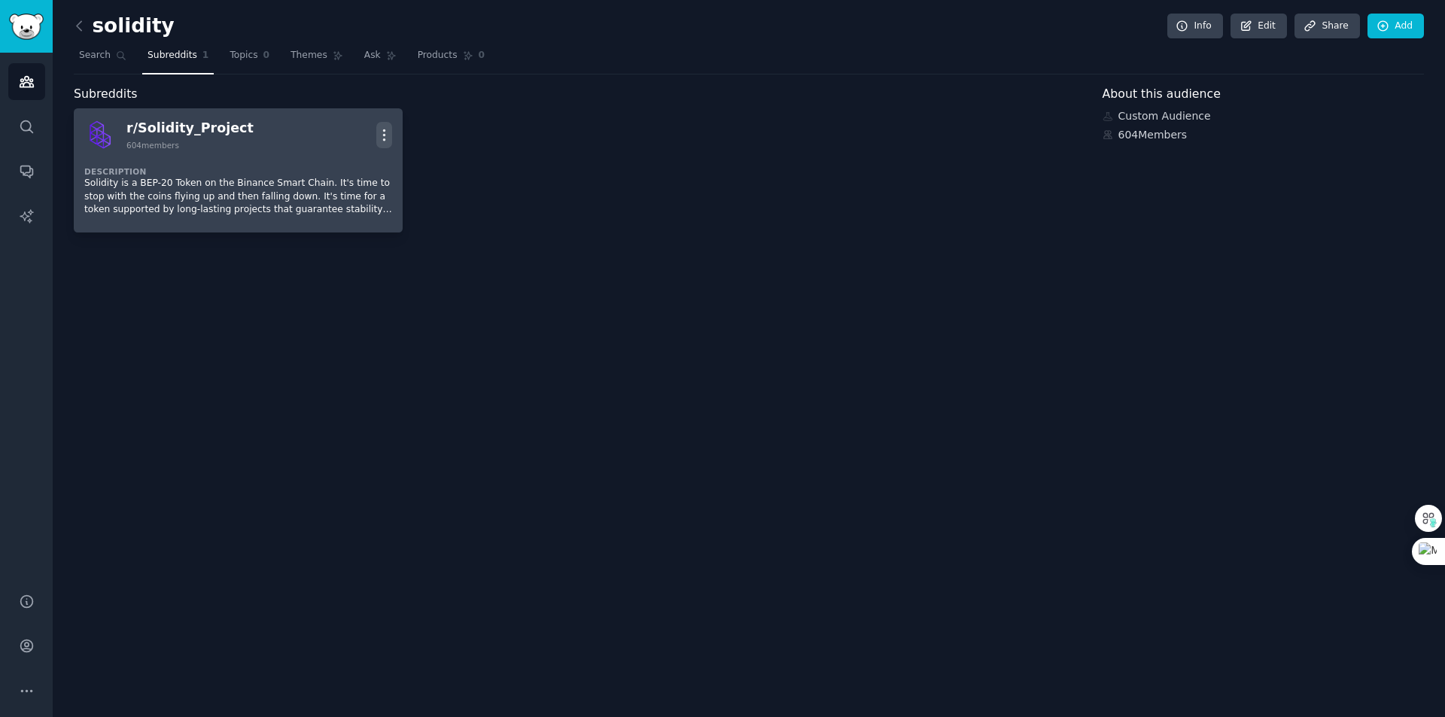
click at [378, 135] on icon "button" at bounding box center [384, 135] width 16 height 16
click at [342, 136] on link "View" at bounding box center [323, 140] width 90 height 32
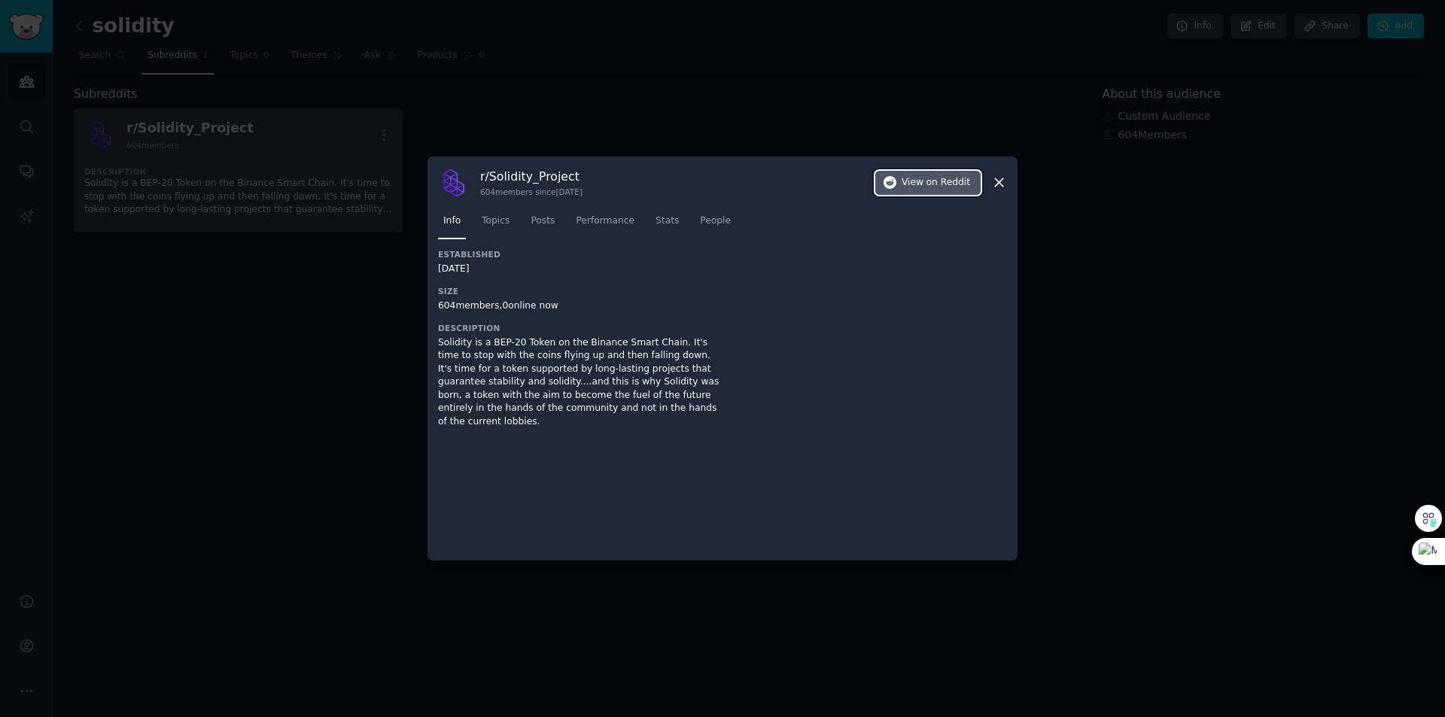
click at [936, 187] on span "on Reddit" at bounding box center [948, 183] width 44 height 14
